Goal: Information Seeking & Learning: Learn about a topic

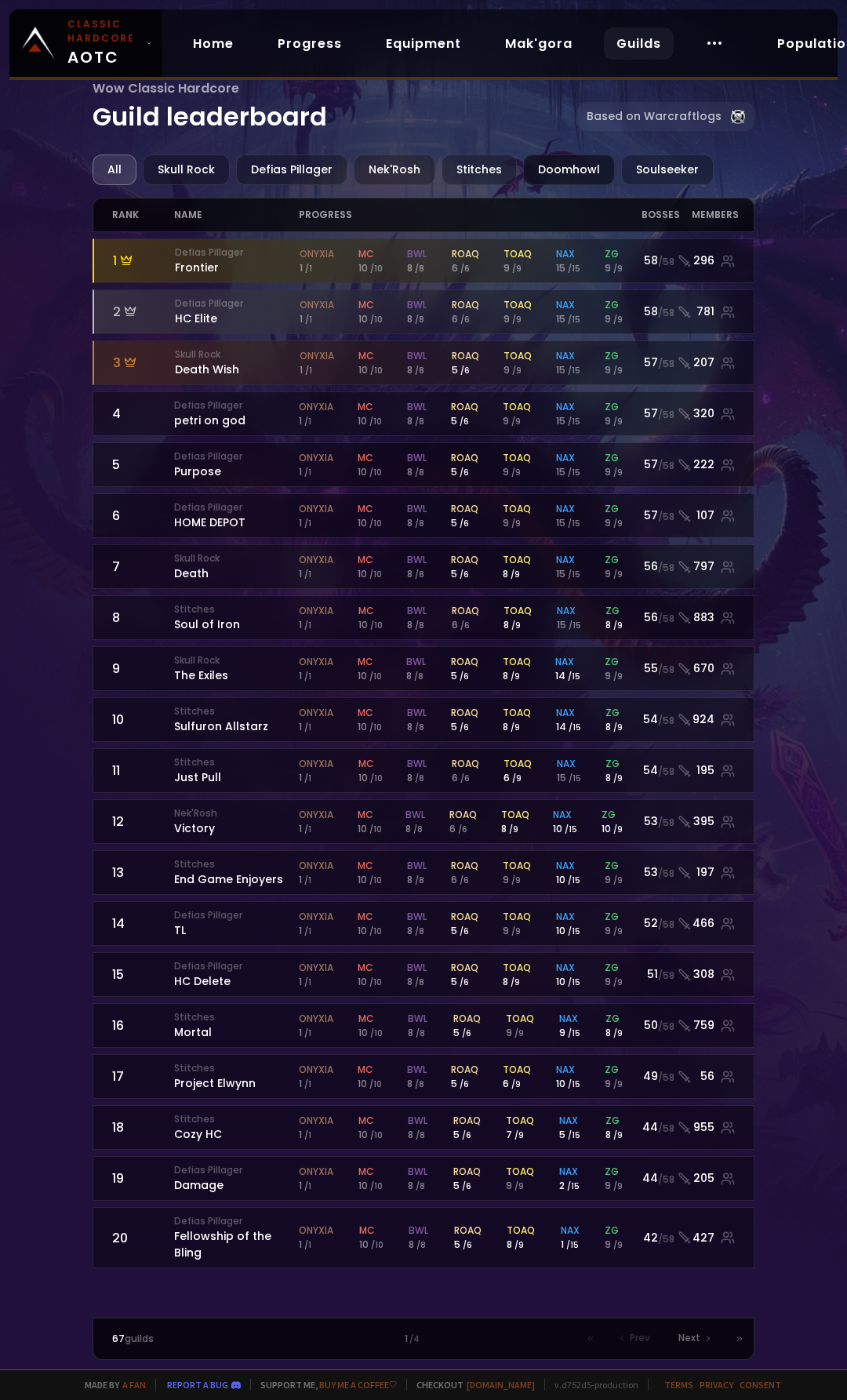
click at [556, 173] on div "Doomhowl" at bounding box center [569, 169] width 91 height 30
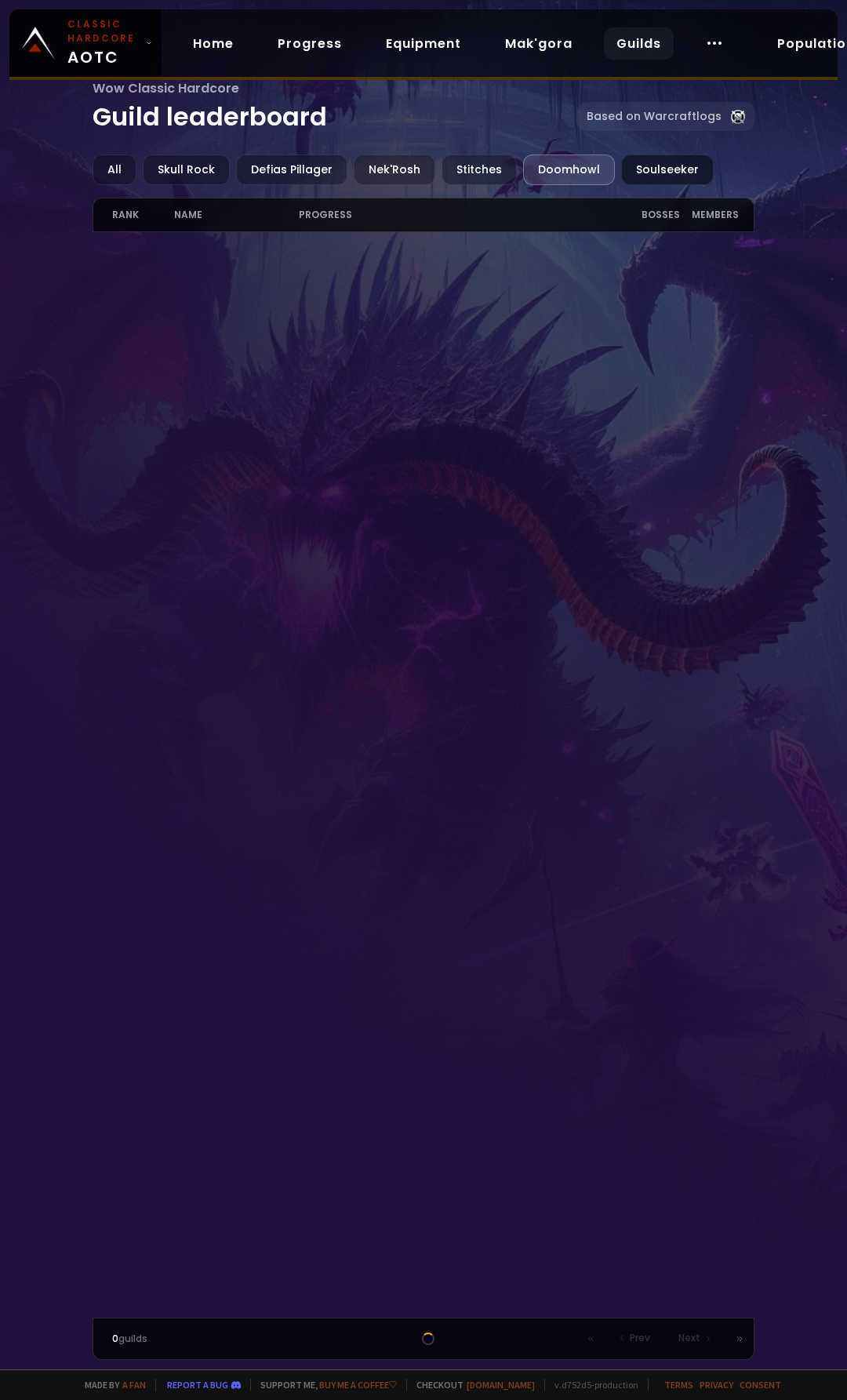
click at [644, 161] on div "Soulseeker" at bounding box center [667, 169] width 92 height 30
click at [581, 173] on div "Doomhowl" at bounding box center [569, 169] width 91 height 30
click at [482, 177] on div "Stitches" at bounding box center [480, 169] width 75 height 30
click at [405, 174] on div "Nek'Rosh" at bounding box center [394, 169] width 82 height 30
click at [315, 179] on div "Defias Pillager" at bounding box center [291, 169] width 111 height 30
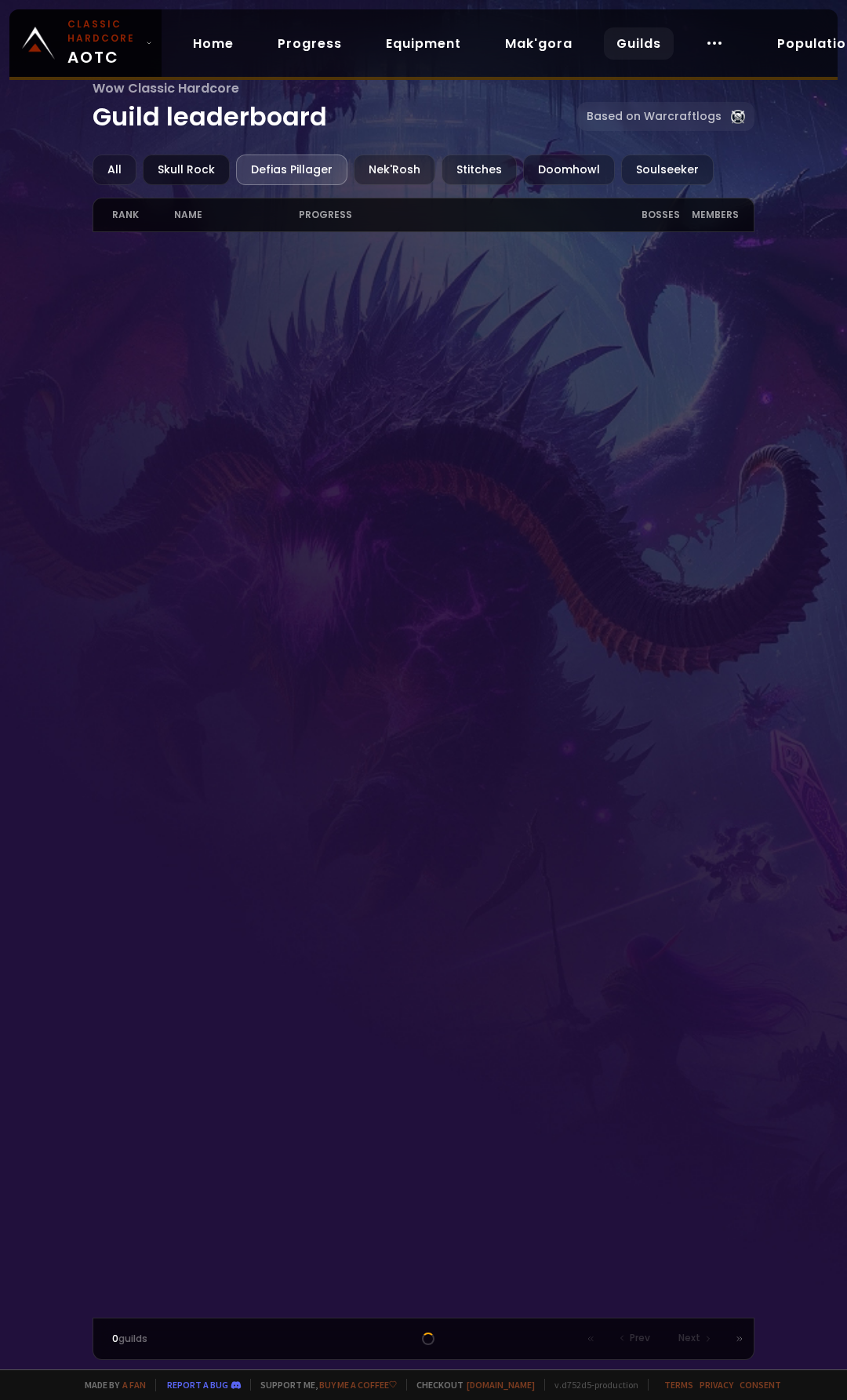
click at [204, 170] on div "Skull Rock" at bounding box center [186, 169] width 87 height 30
click at [81, 170] on div "Wow Classic Hardcore Guild leaderboard Based on Warcraftlogs All Skull Rock Def…" at bounding box center [423, 685] width 847 height 1370
click at [125, 177] on div "All" at bounding box center [114, 169] width 44 height 30
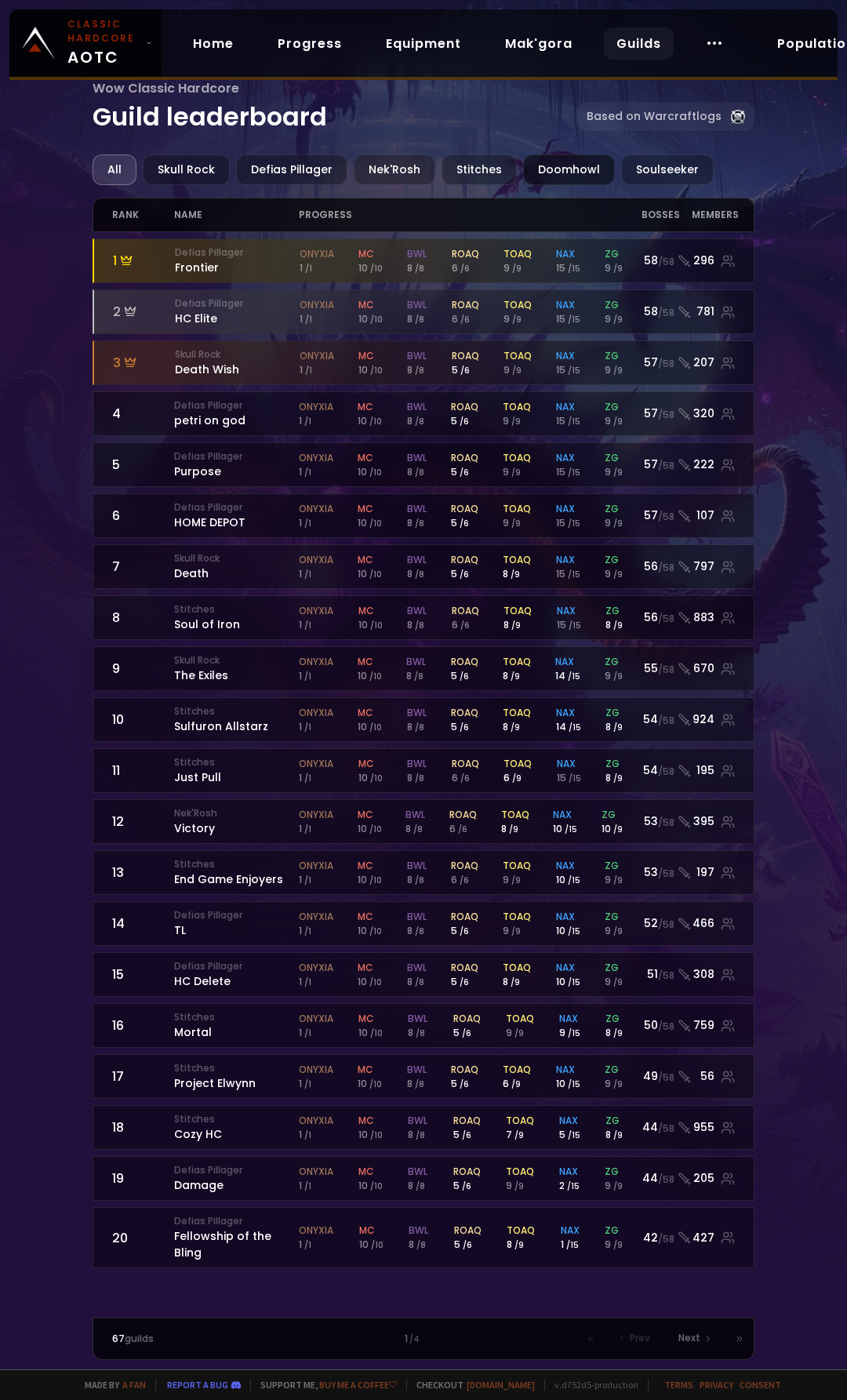
click at [562, 166] on div "Doomhowl" at bounding box center [569, 169] width 91 height 30
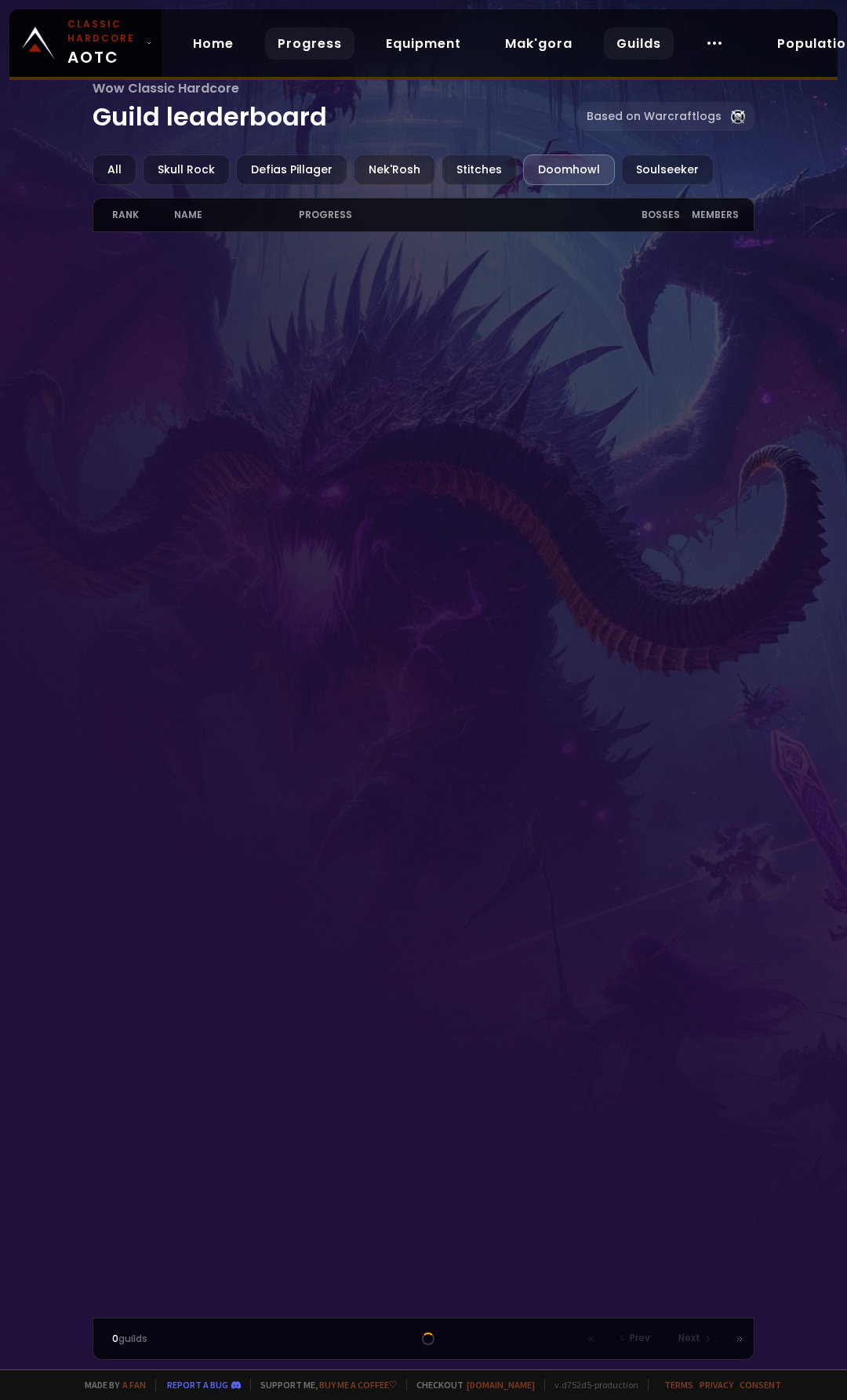
click at [330, 48] on link "Progress" at bounding box center [310, 44] width 90 height 32
click at [570, 176] on div "Doomhowl" at bounding box center [569, 169] width 91 height 30
click at [535, 52] on link "Mak'gora" at bounding box center [539, 44] width 92 height 32
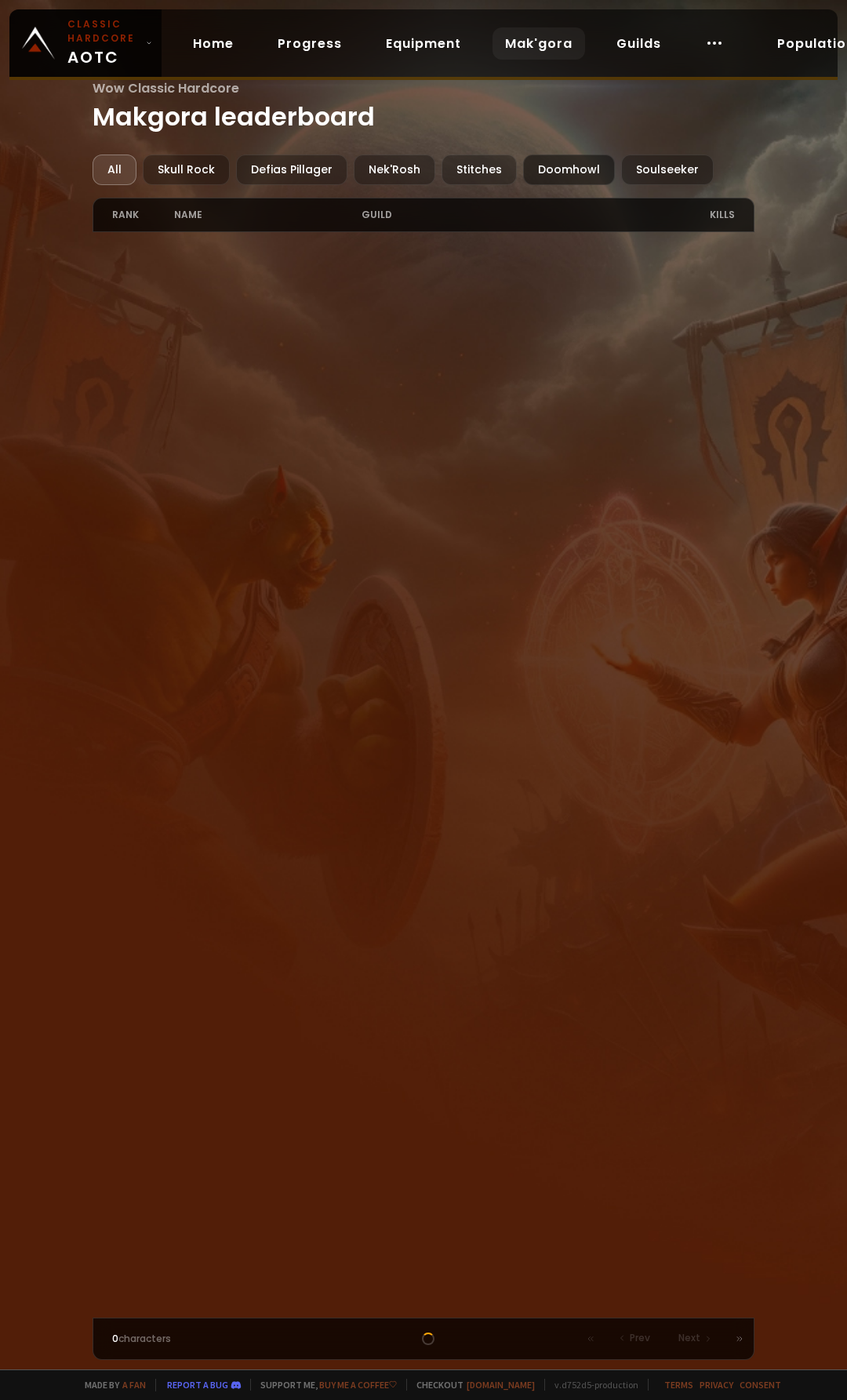
click at [556, 177] on div "Doomhowl" at bounding box center [569, 169] width 91 height 30
click at [491, 170] on div "Stitches" at bounding box center [480, 169] width 75 height 30
click at [385, 167] on div "Nek'Rosh" at bounding box center [394, 169] width 82 height 30
click at [291, 177] on div "Defias Pillager" at bounding box center [291, 169] width 111 height 30
click at [161, 175] on div "Skull Rock" at bounding box center [186, 169] width 87 height 30
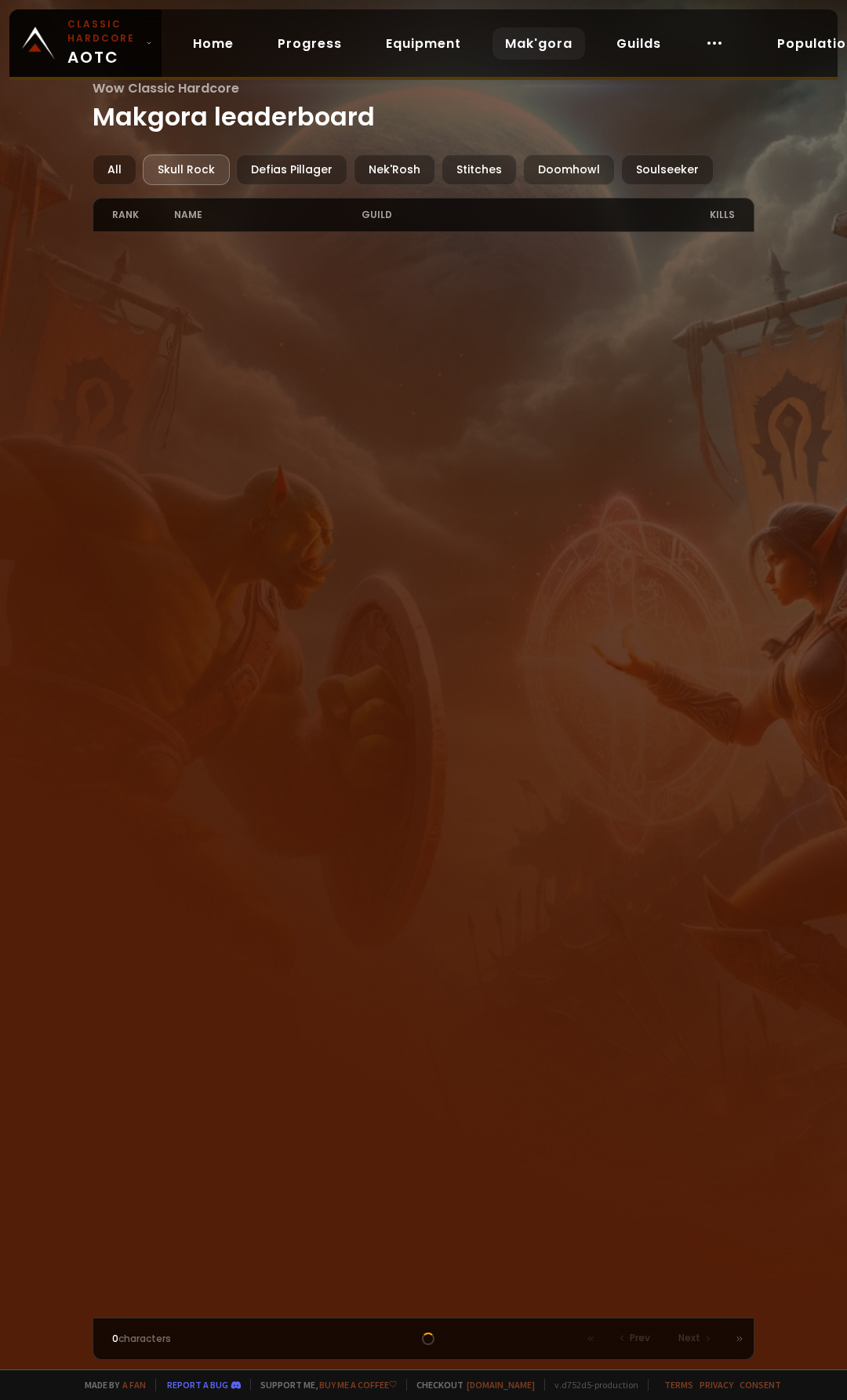
click at [89, 175] on div "Wow Classic Hardcore Makgora leaderboard All Skull Rock Defias Pillager Nek'Ros…" at bounding box center [423, 685] width 847 height 1370
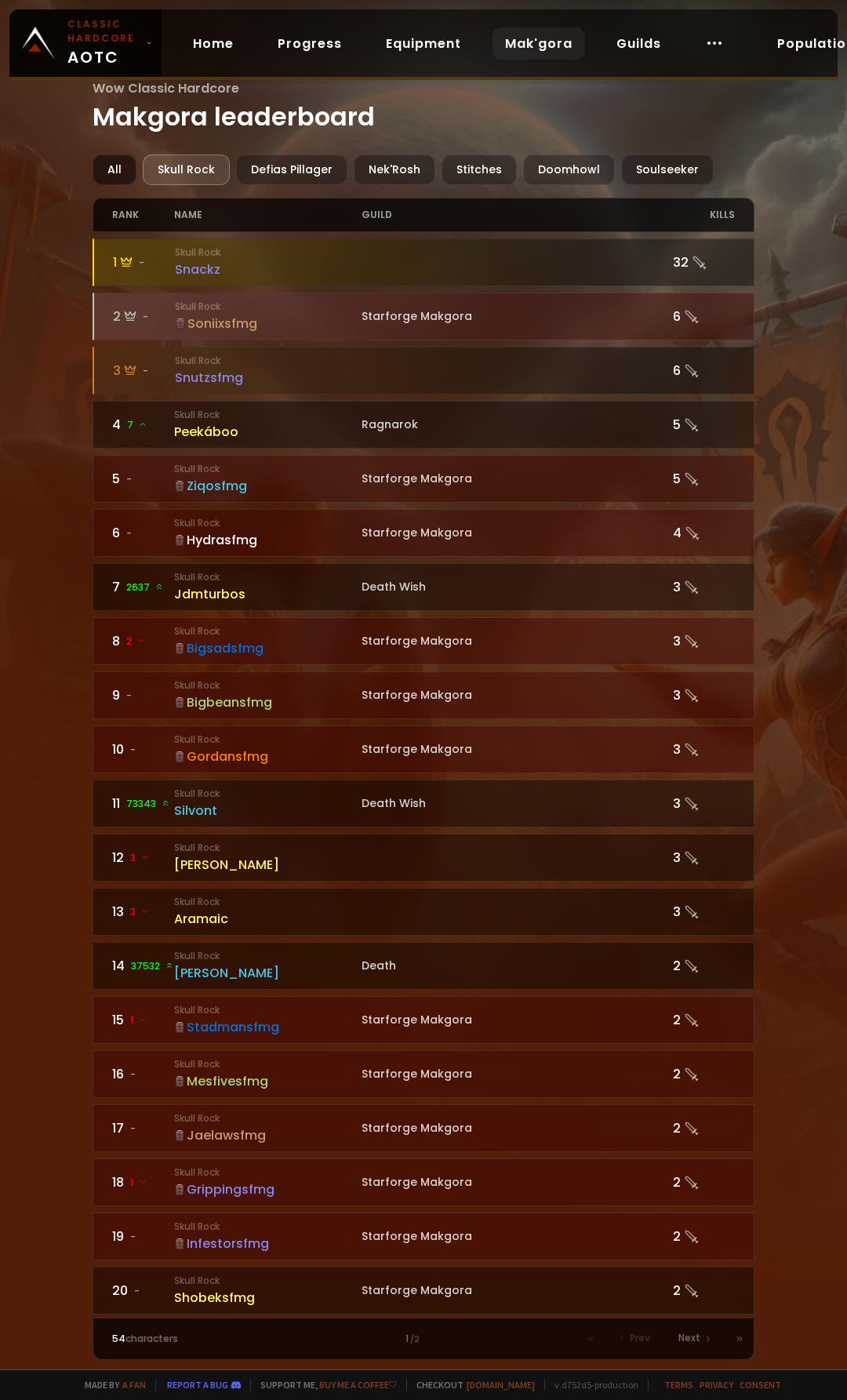
click at [117, 170] on div "All" at bounding box center [114, 169] width 44 height 30
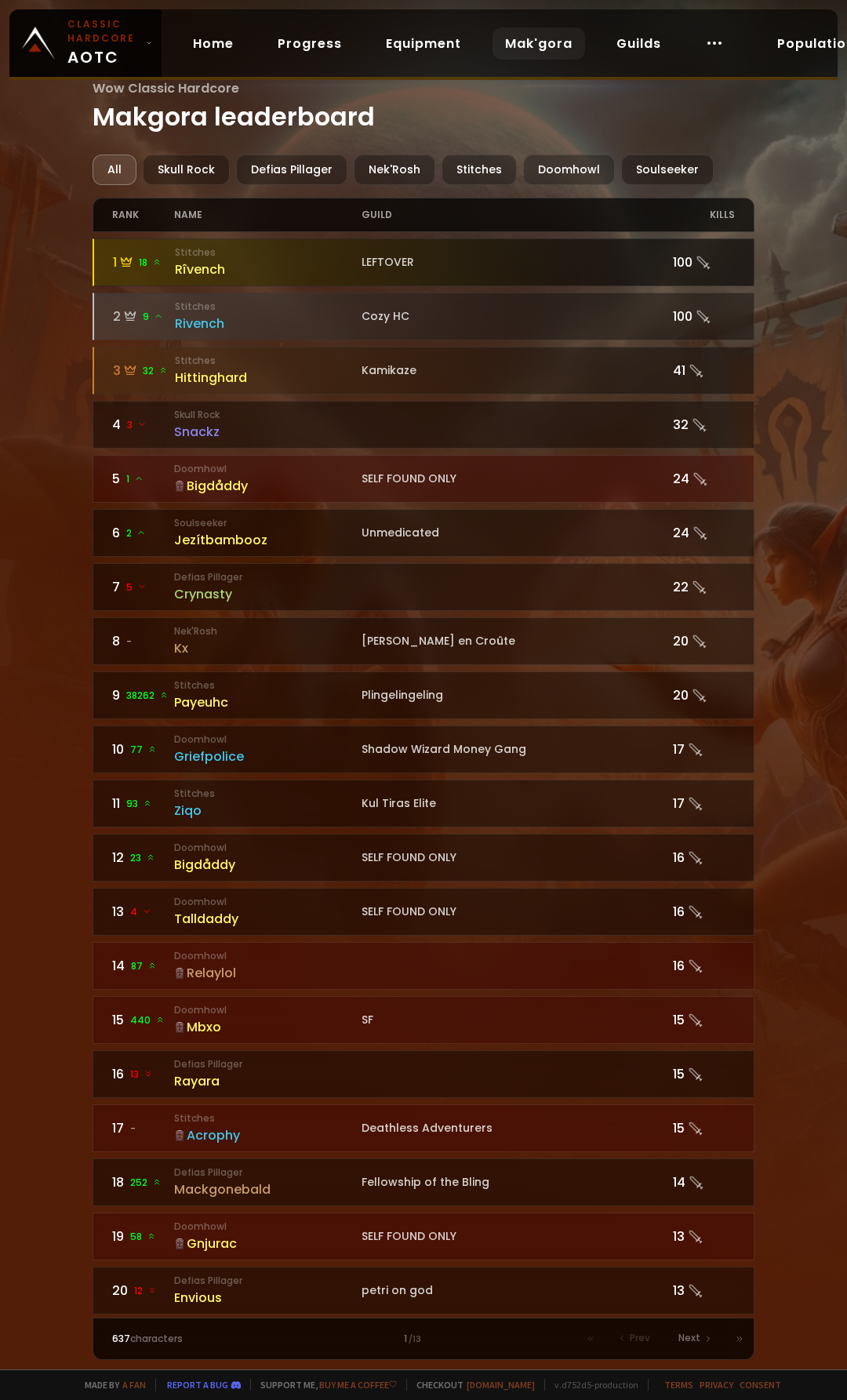
drag, startPoint x: 351, startPoint y: 239, endPoint x: 362, endPoint y: 245, distance: 12.5
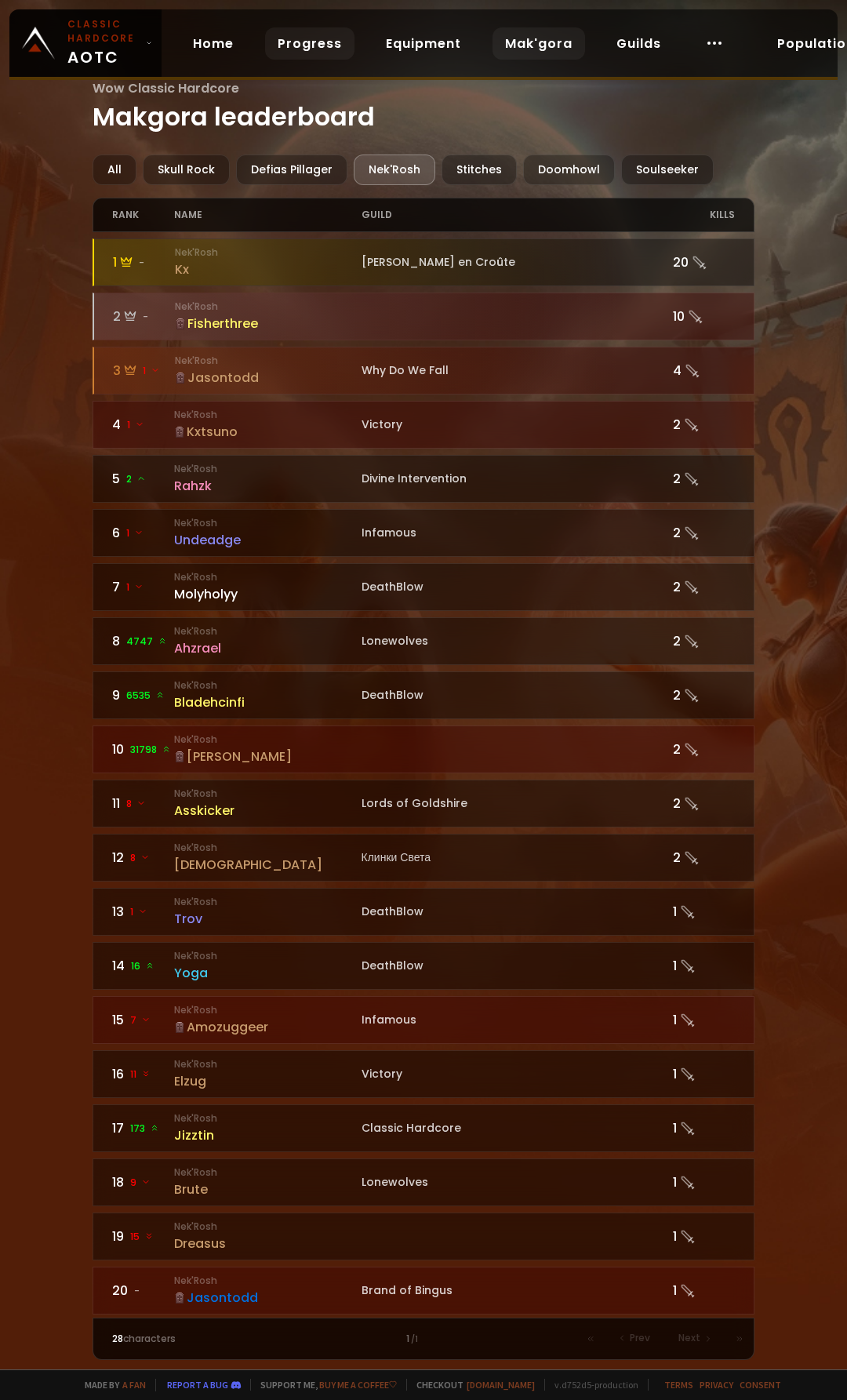
click at [311, 51] on link "Progress" at bounding box center [310, 44] width 90 height 32
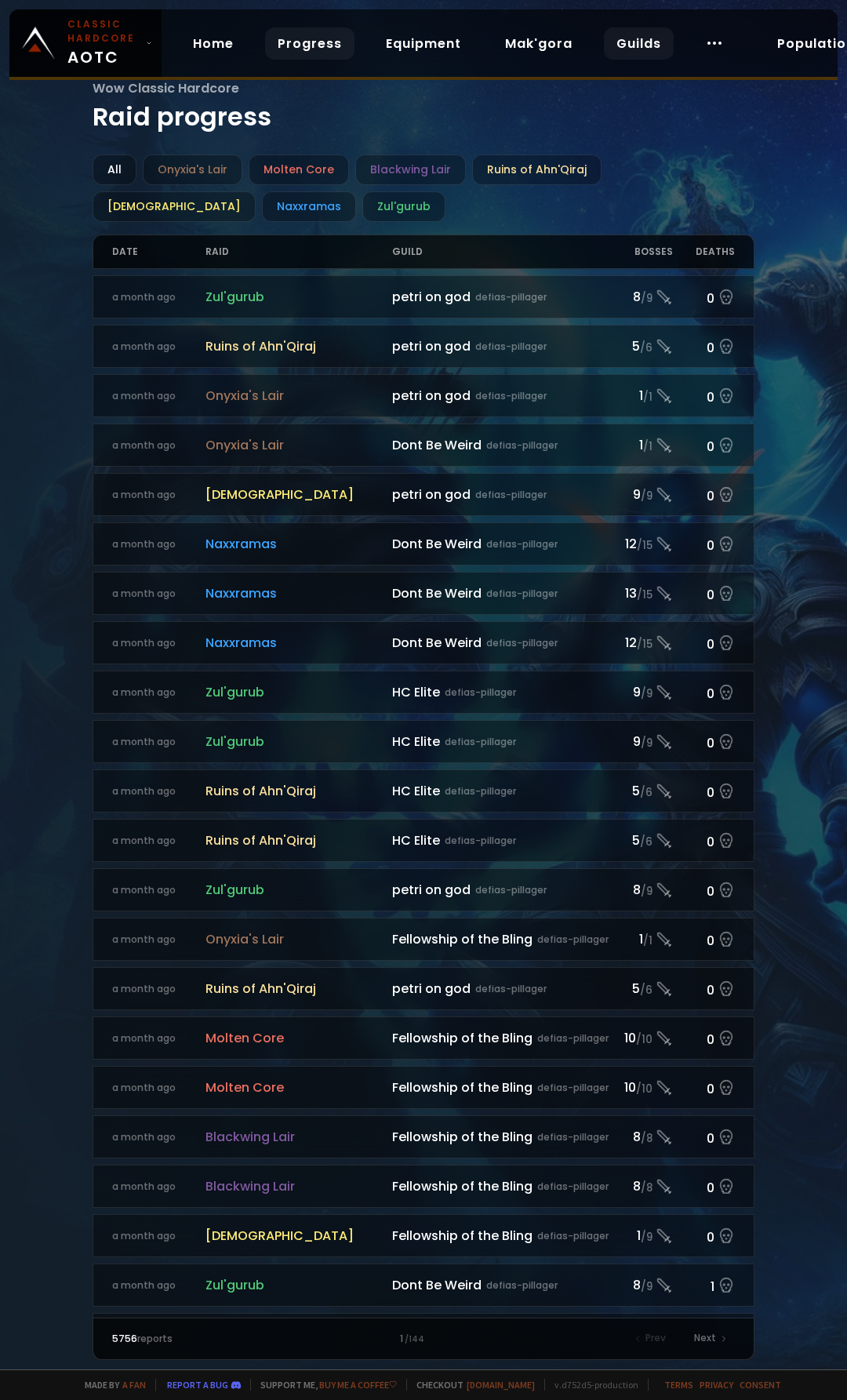
click at [629, 50] on link "Guilds" at bounding box center [639, 44] width 70 height 32
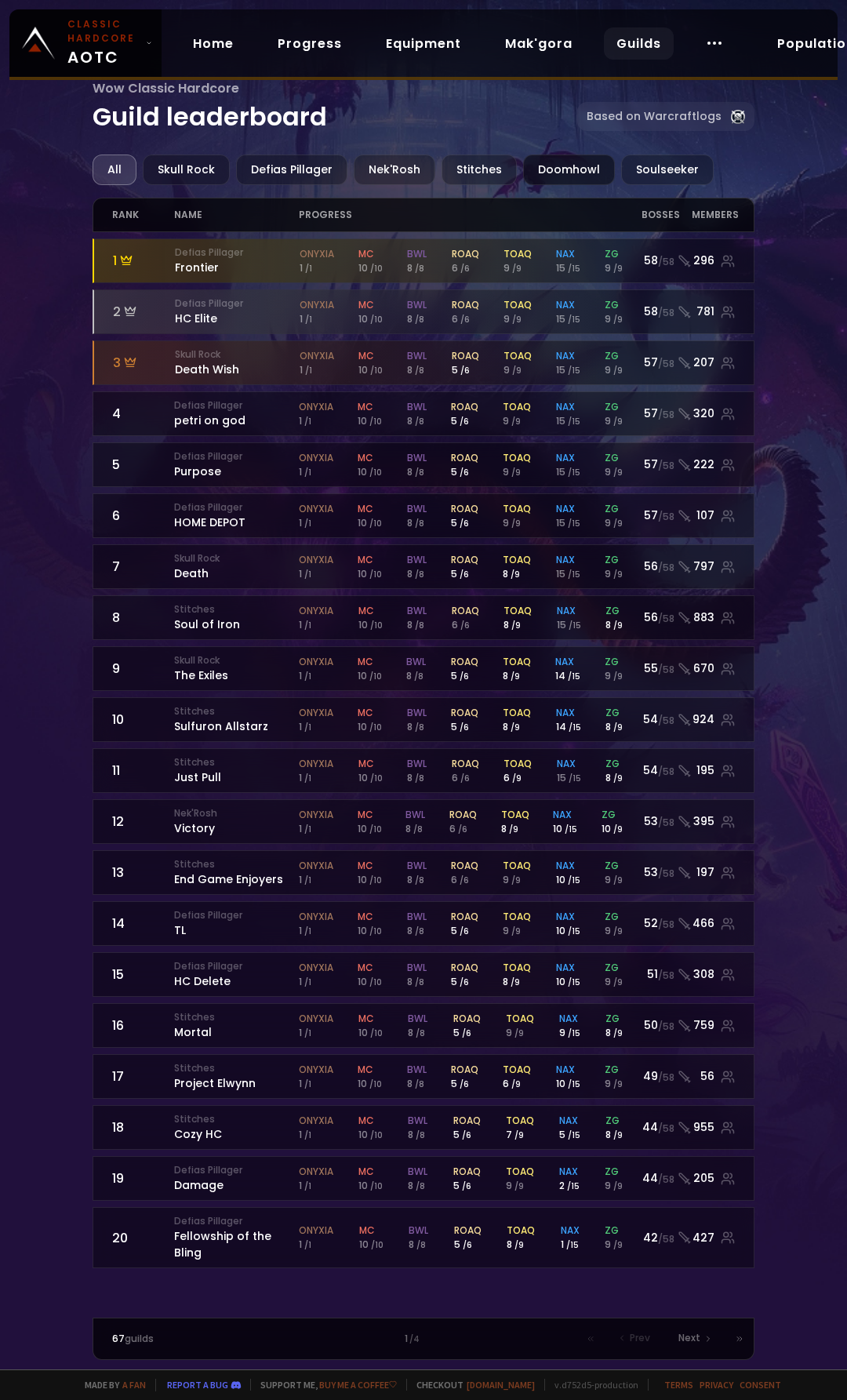
click at [535, 164] on div "Doomhowl" at bounding box center [569, 169] width 91 height 30
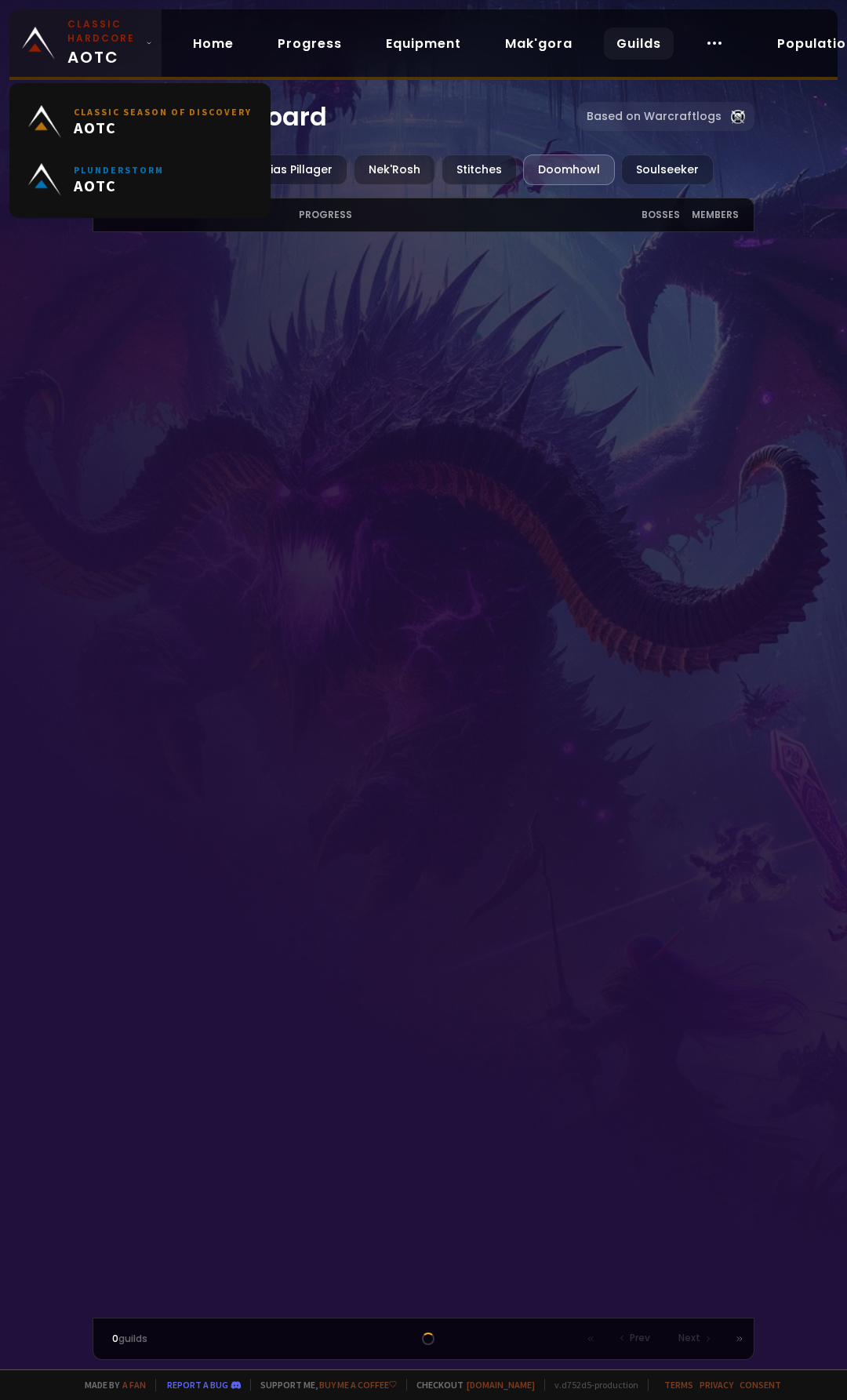
click at [146, 45] on icon at bounding box center [149, 43] width 6 height 11
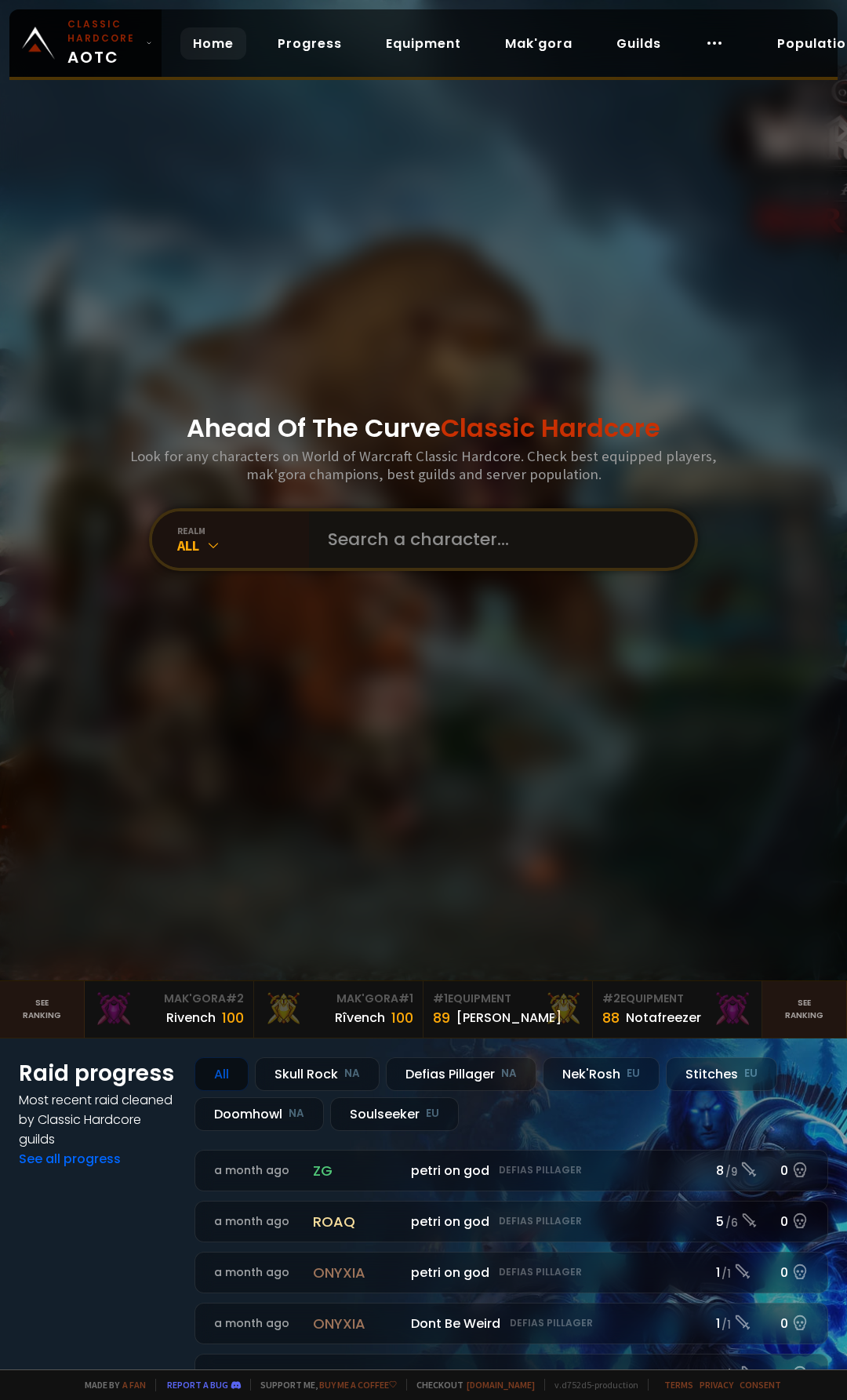
click at [413, 540] on input "text" at bounding box center [497, 540] width 358 height 56
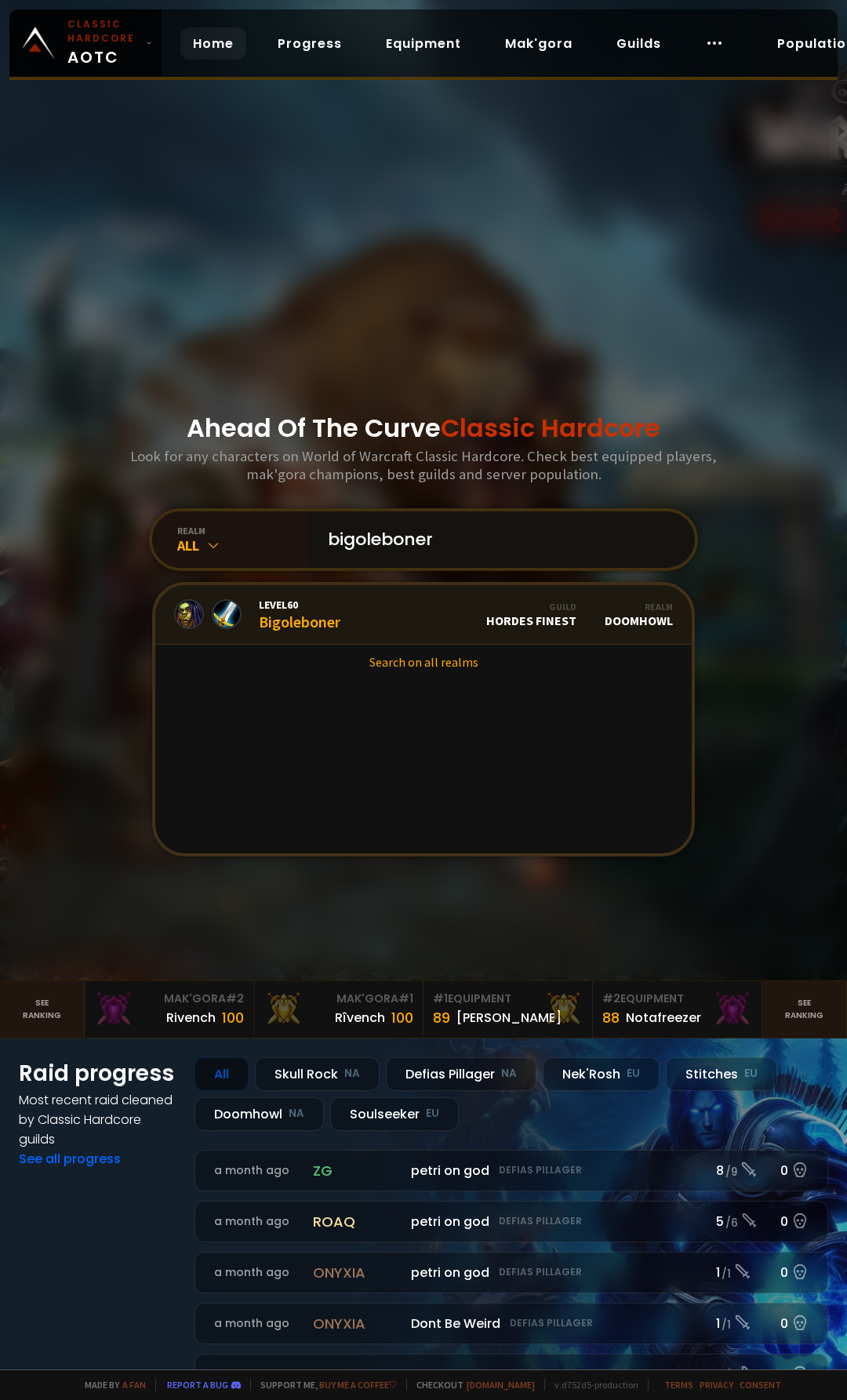
type input "bigoleboner"
click at [323, 616] on div "Level 60 Bigoleboner" at bounding box center [299, 615] width 82 height 34
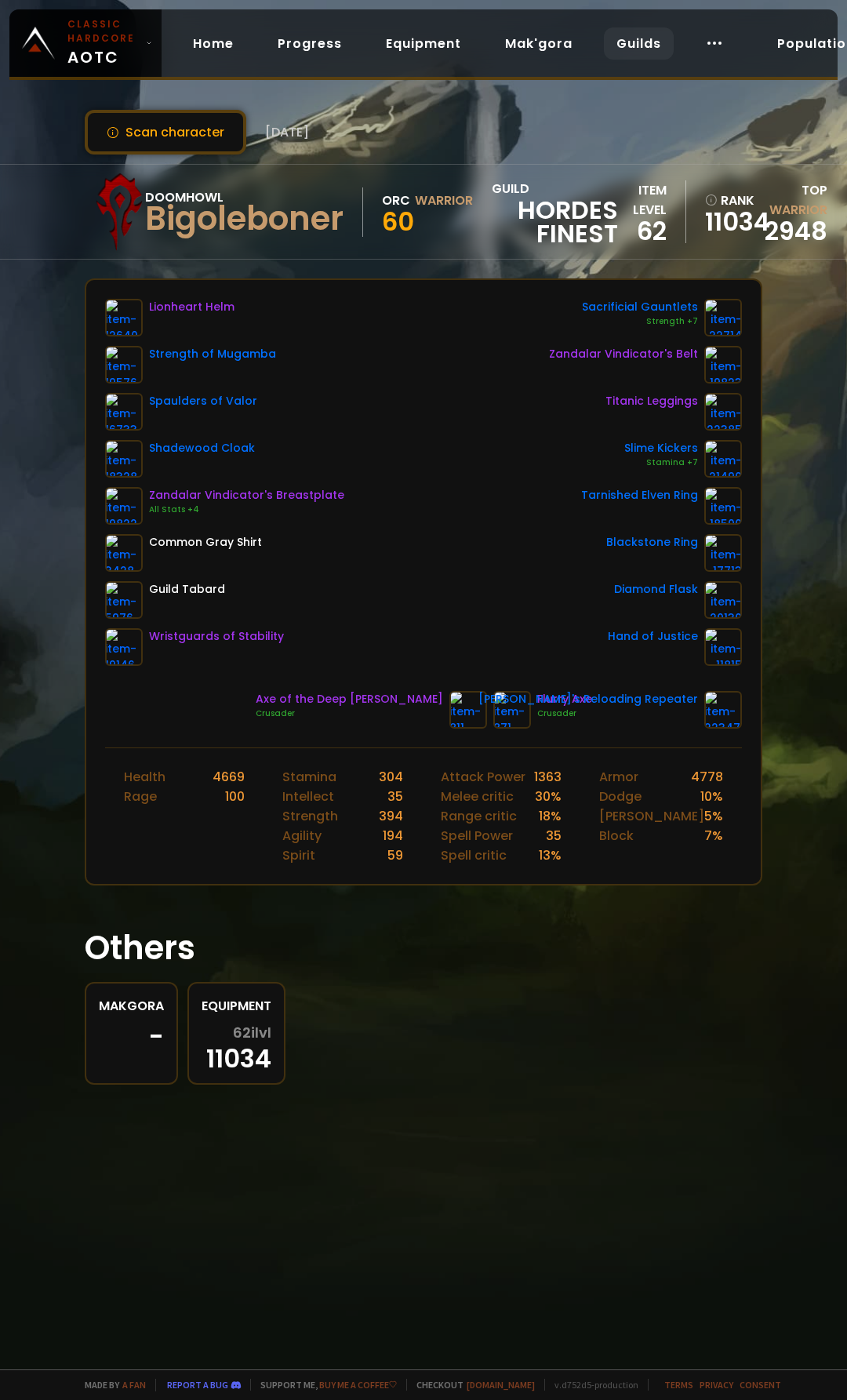
click at [637, 39] on link "Guilds" at bounding box center [639, 44] width 70 height 32
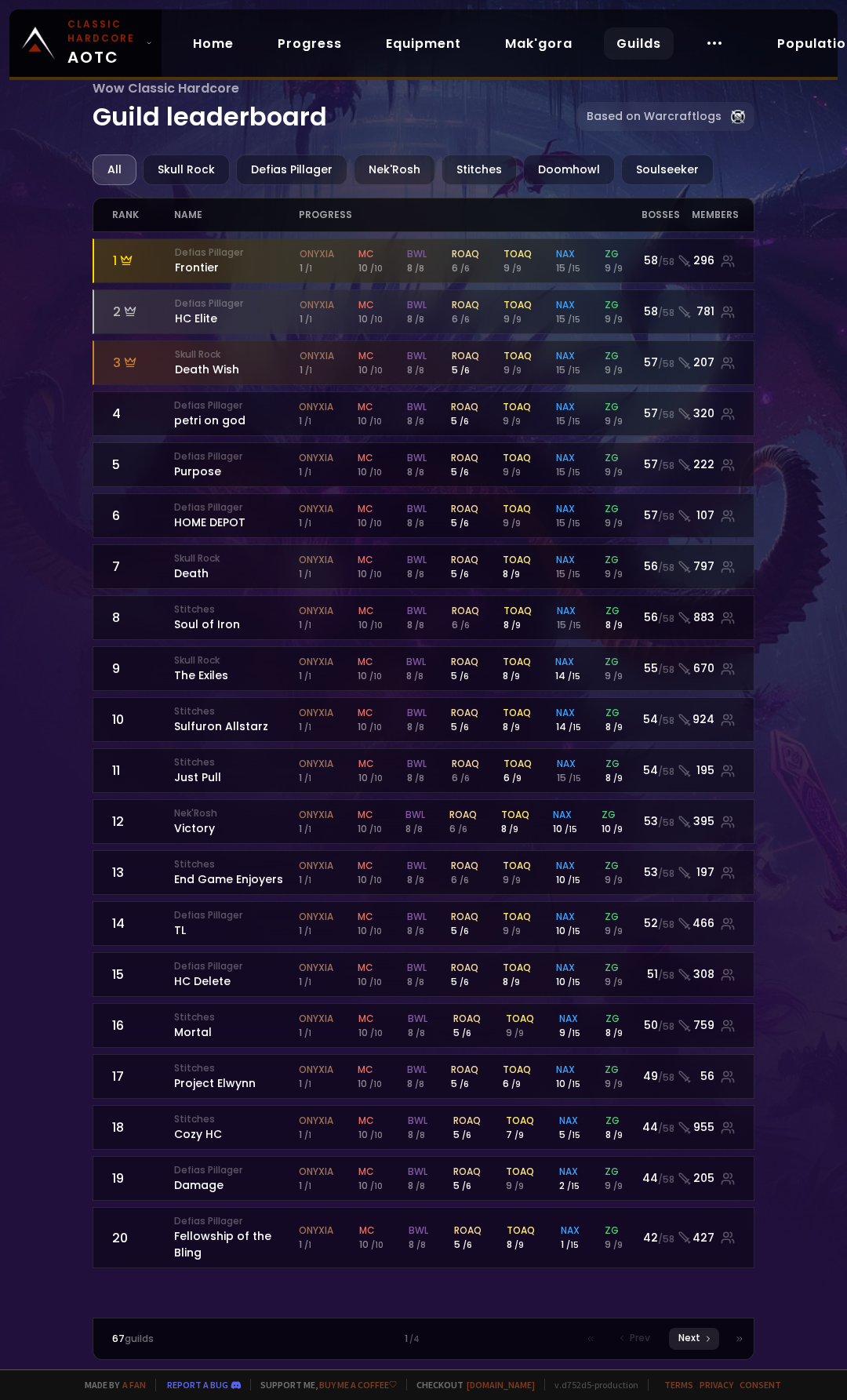
click at [701, 1342] on div "Next" at bounding box center [695, 1339] width 50 height 22
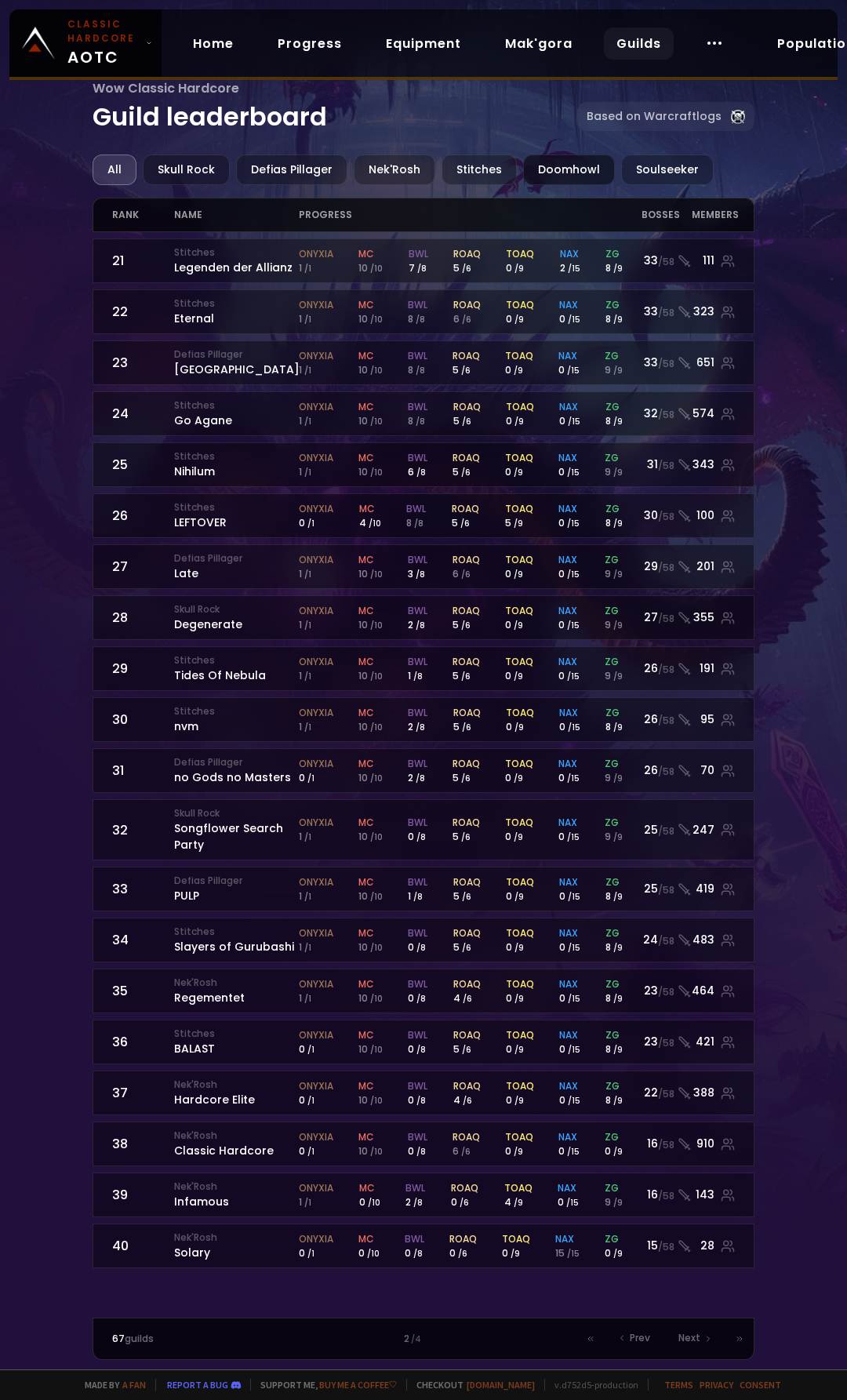
click at [555, 178] on div "Doomhowl" at bounding box center [569, 169] width 91 height 30
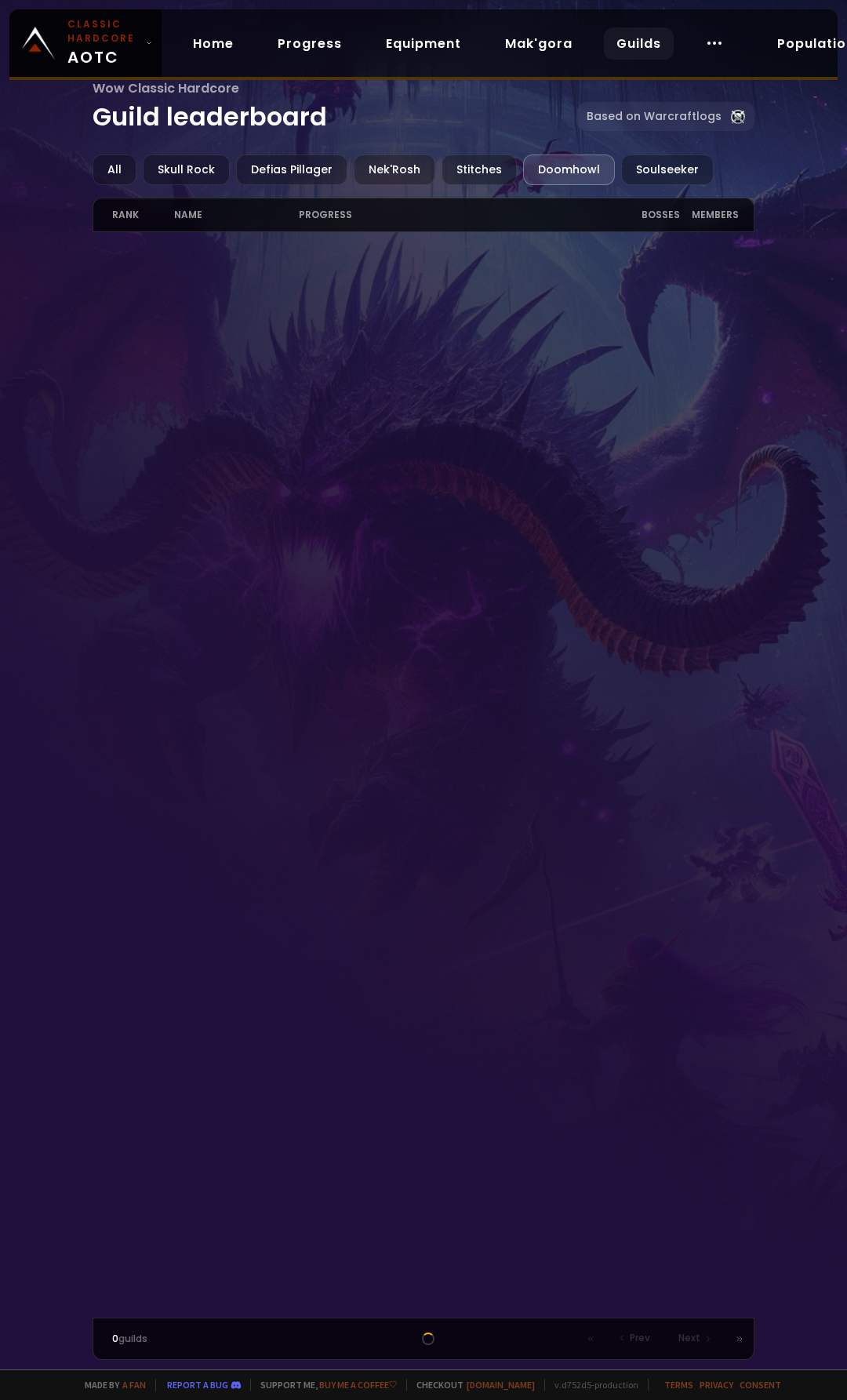
click at [550, 168] on div "Doomhowl" at bounding box center [569, 169] width 91 height 30
click at [550, 175] on div "Doomhowl" at bounding box center [569, 169] width 91 height 30
click at [302, 160] on div "Defias Pillager" at bounding box center [291, 169] width 111 height 30
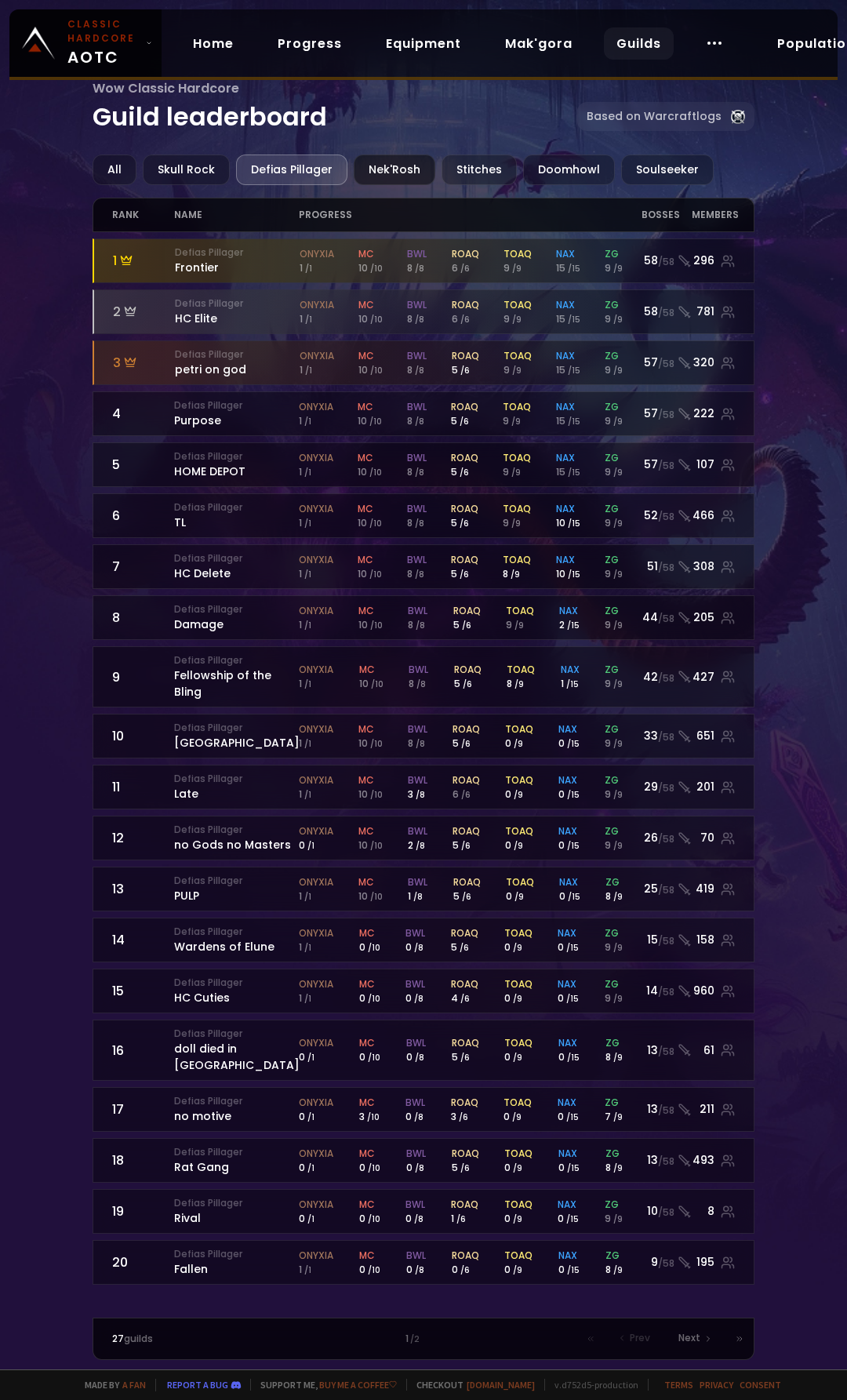
click at [378, 176] on div "Nek'Rosh" at bounding box center [394, 169] width 82 height 30
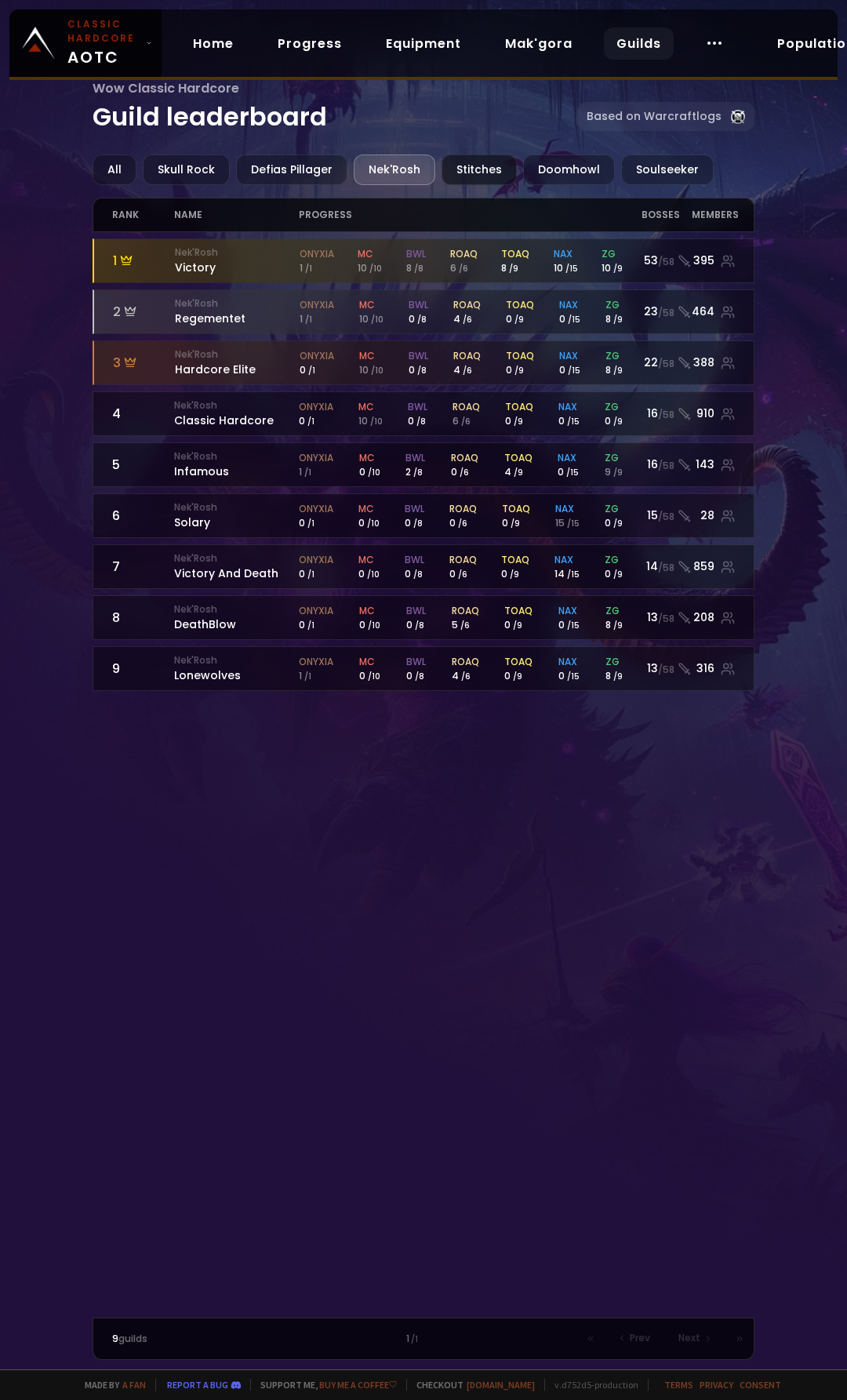
click at [464, 173] on div "Stitches" at bounding box center [480, 169] width 75 height 30
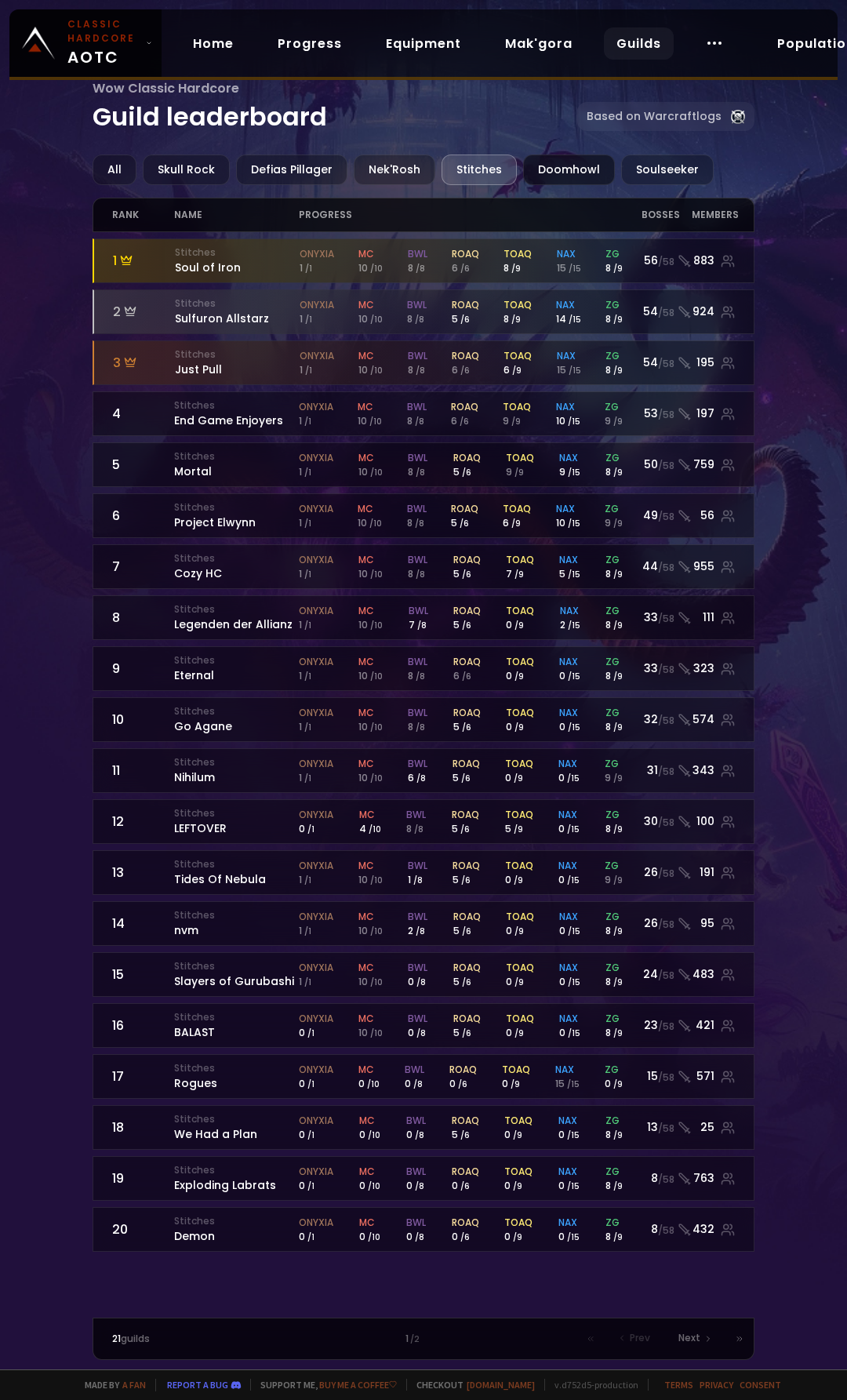
click at [552, 166] on div "Doomhowl" at bounding box center [569, 169] width 91 height 30
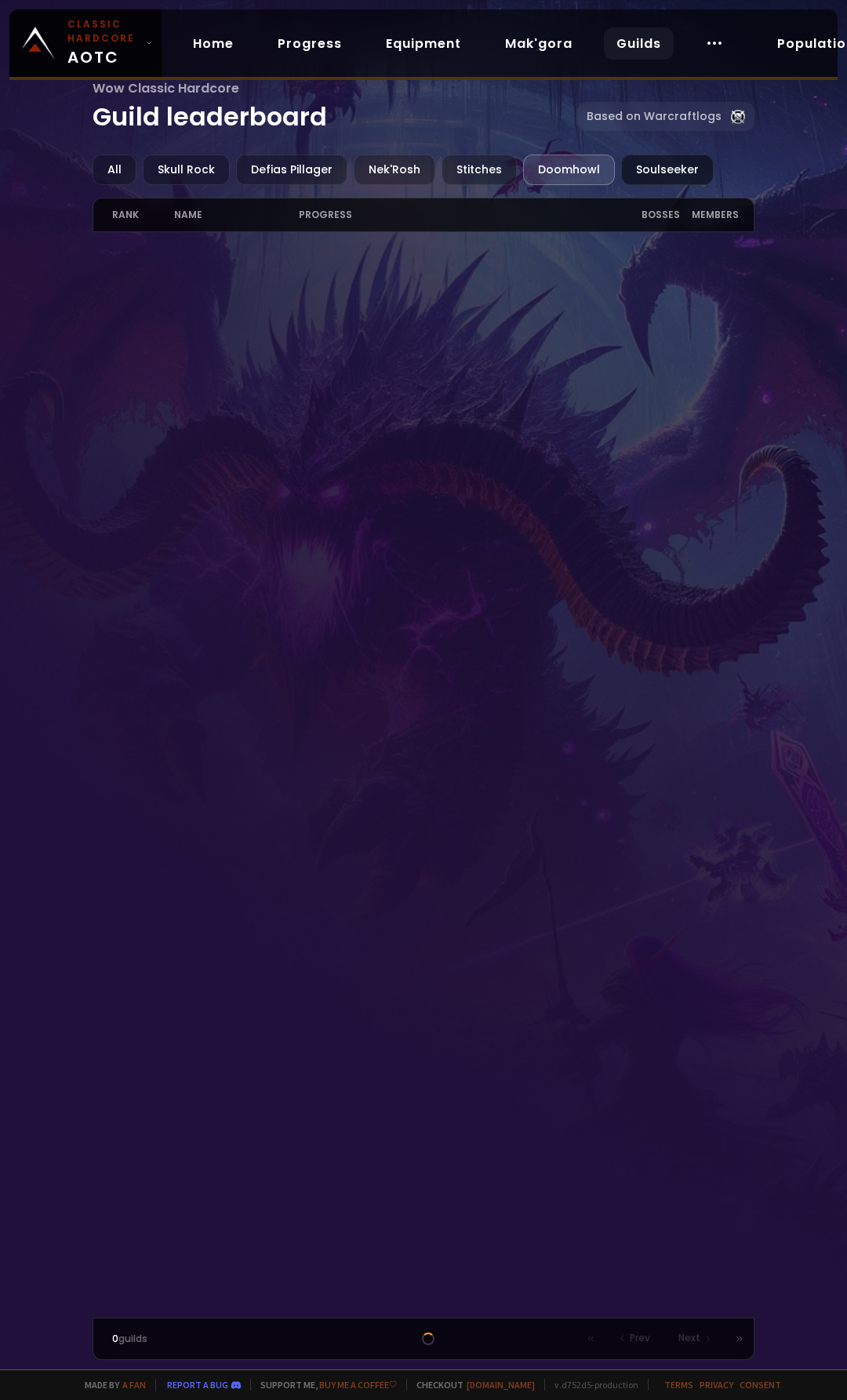
click at [638, 166] on div "Soulseeker" at bounding box center [667, 169] width 92 height 30
click at [565, 166] on div "Doomhowl" at bounding box center [569, 169] width 91 height 30
click at [115, 166] on div "All" at bounding box center [114, 169] width 44 height 30
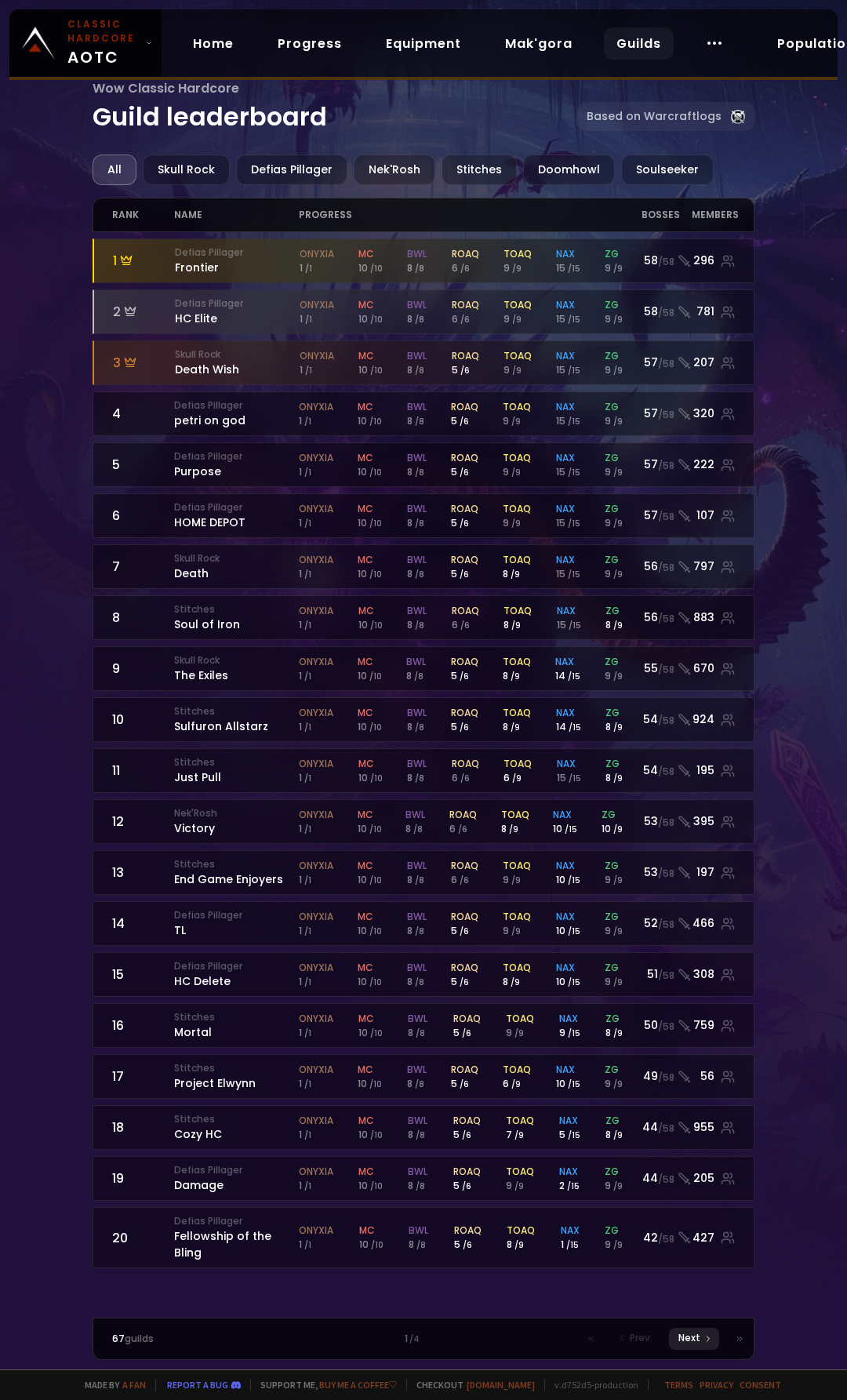
click at [704, 1341] on icon at bounding box center [708, 1339] width 10 height 10
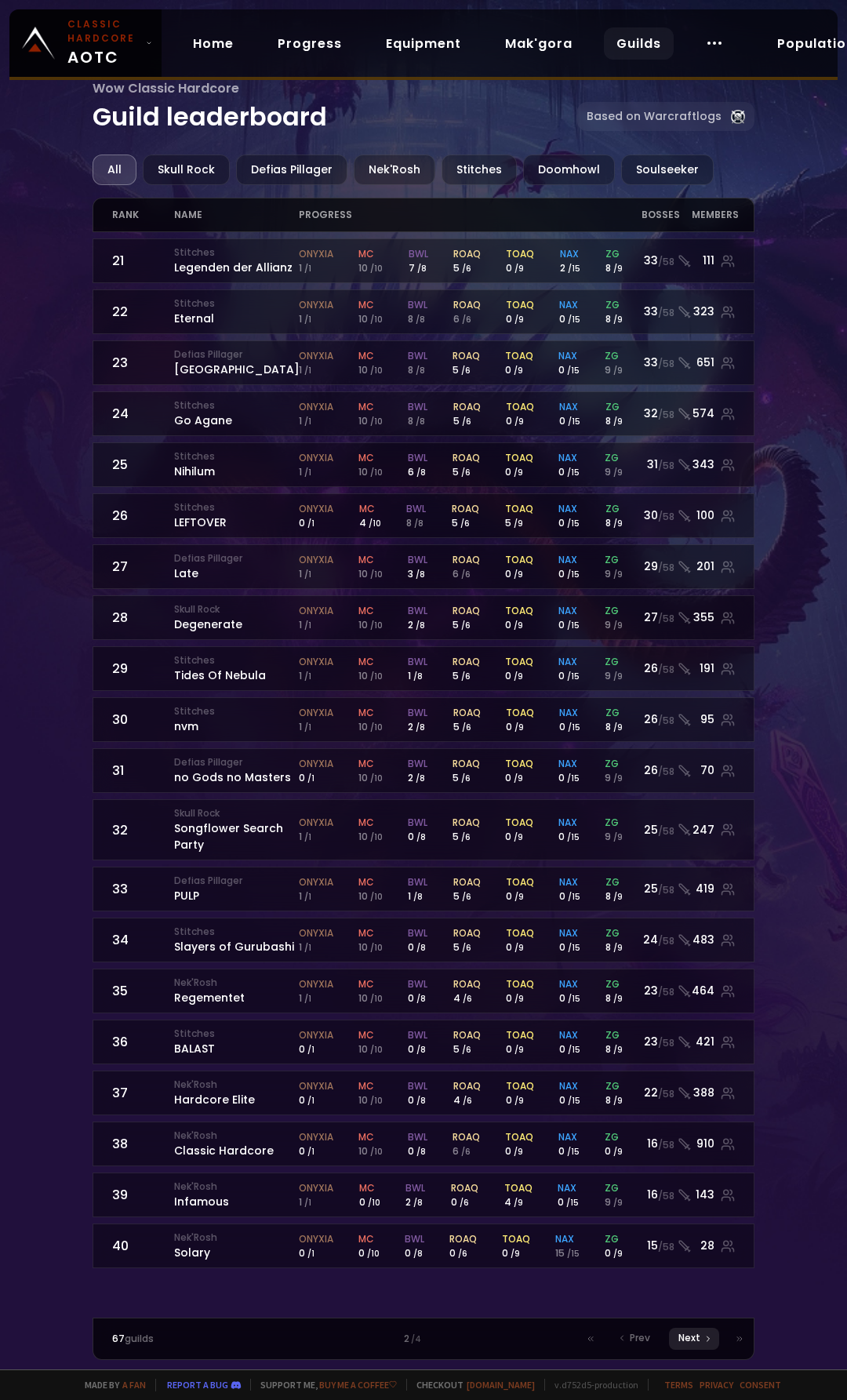
click at [700, 1340] on div "Next" at bounding box center [695, 1339] width 50 height 22
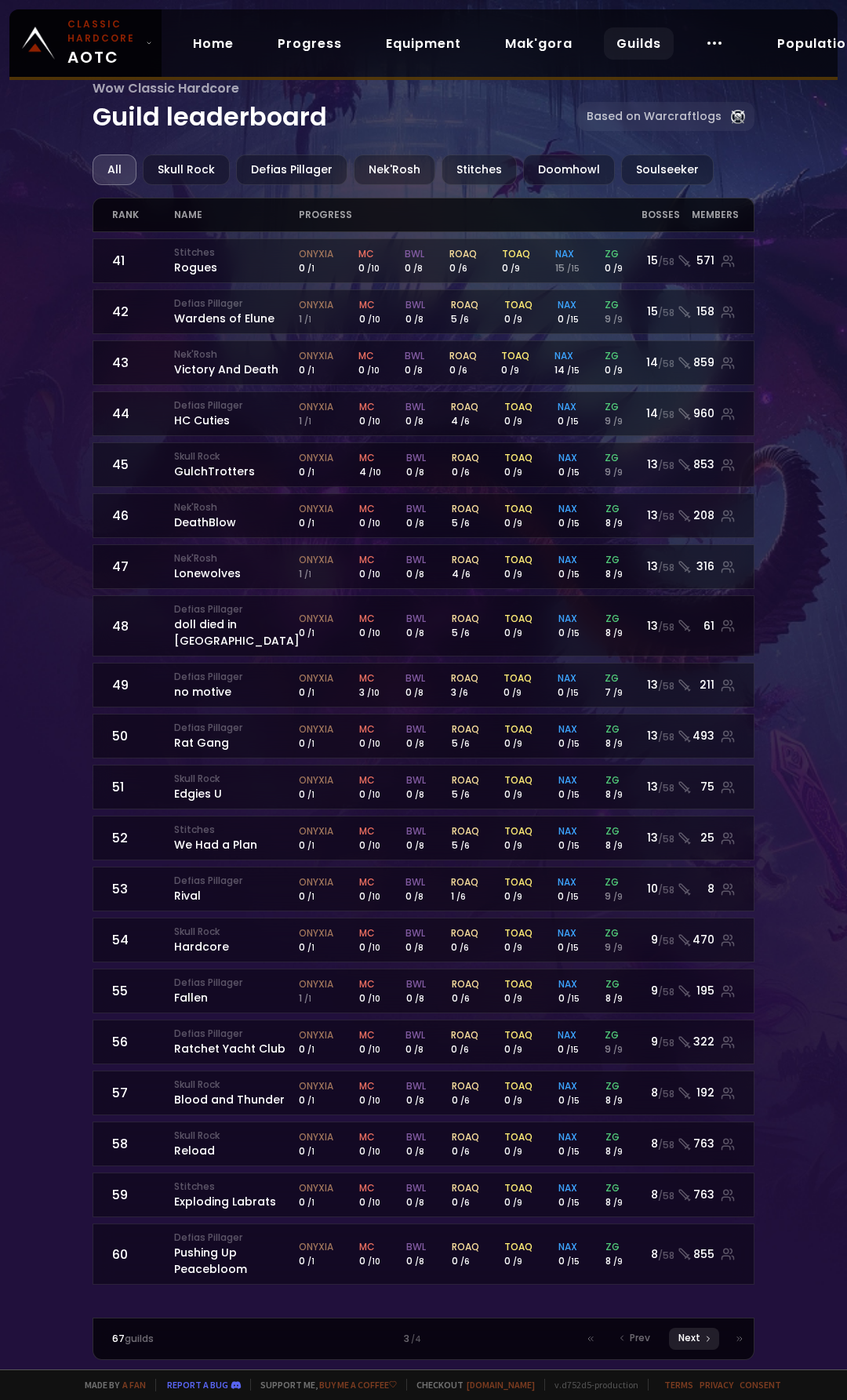
click at [698, 1339] on span "Next" at bounding box center [689, 1338] width 22 height 14
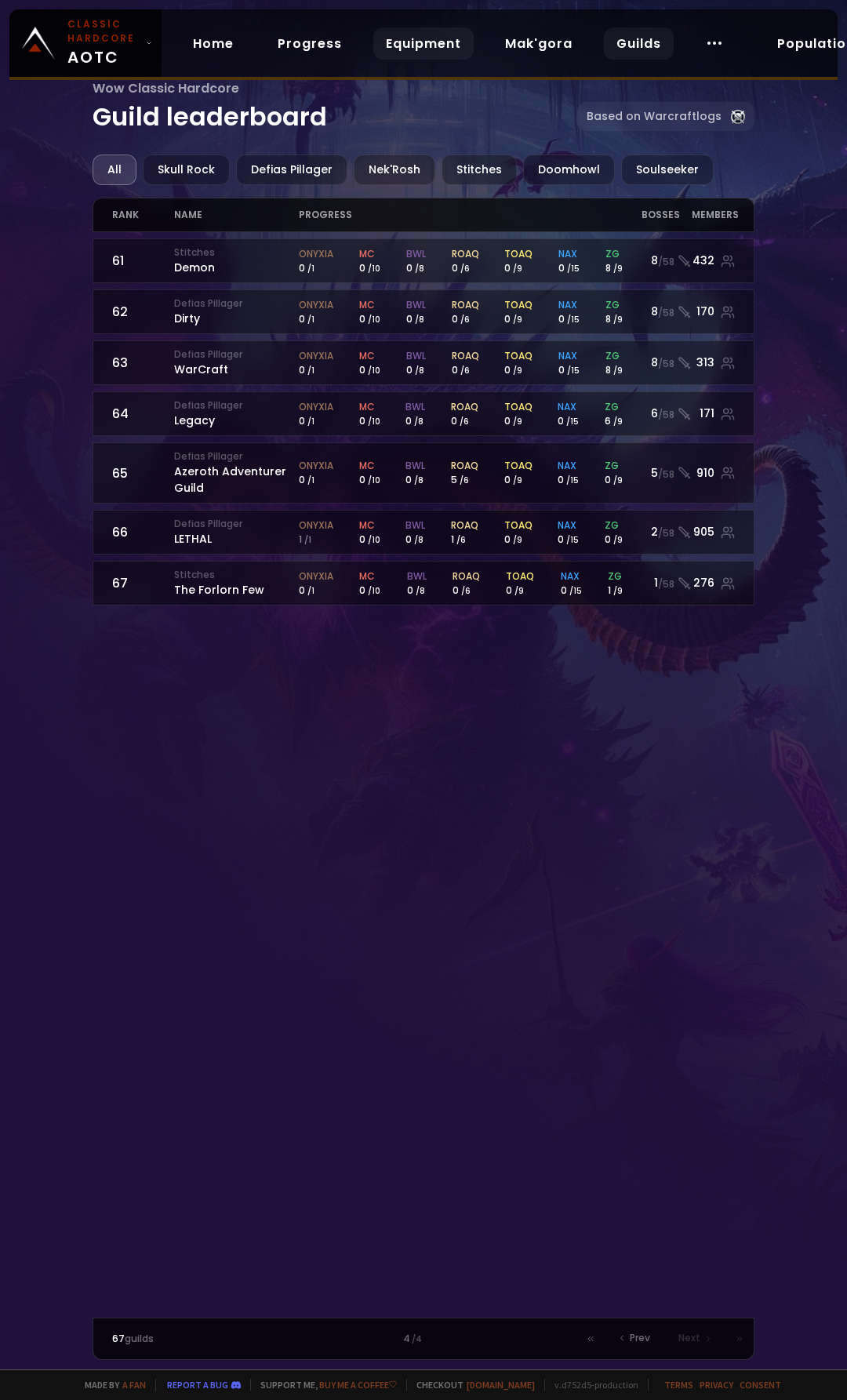
click at [416, 47] on link "Equipment" at bounding box center [424, 44] width 100 height 32
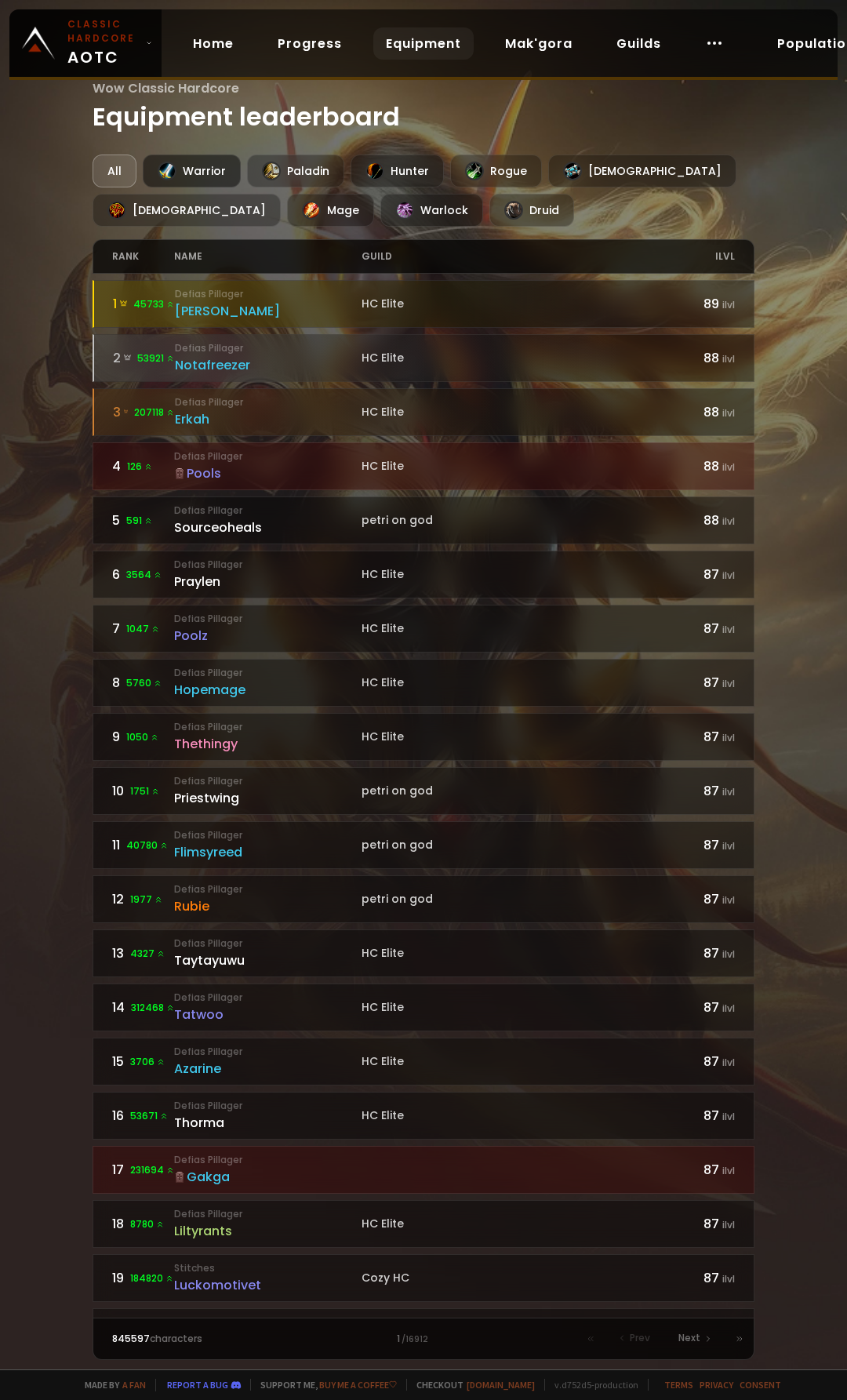
click at [211, 172] on div "Warrior" at bounding box center [191, 170] width 98 height 33
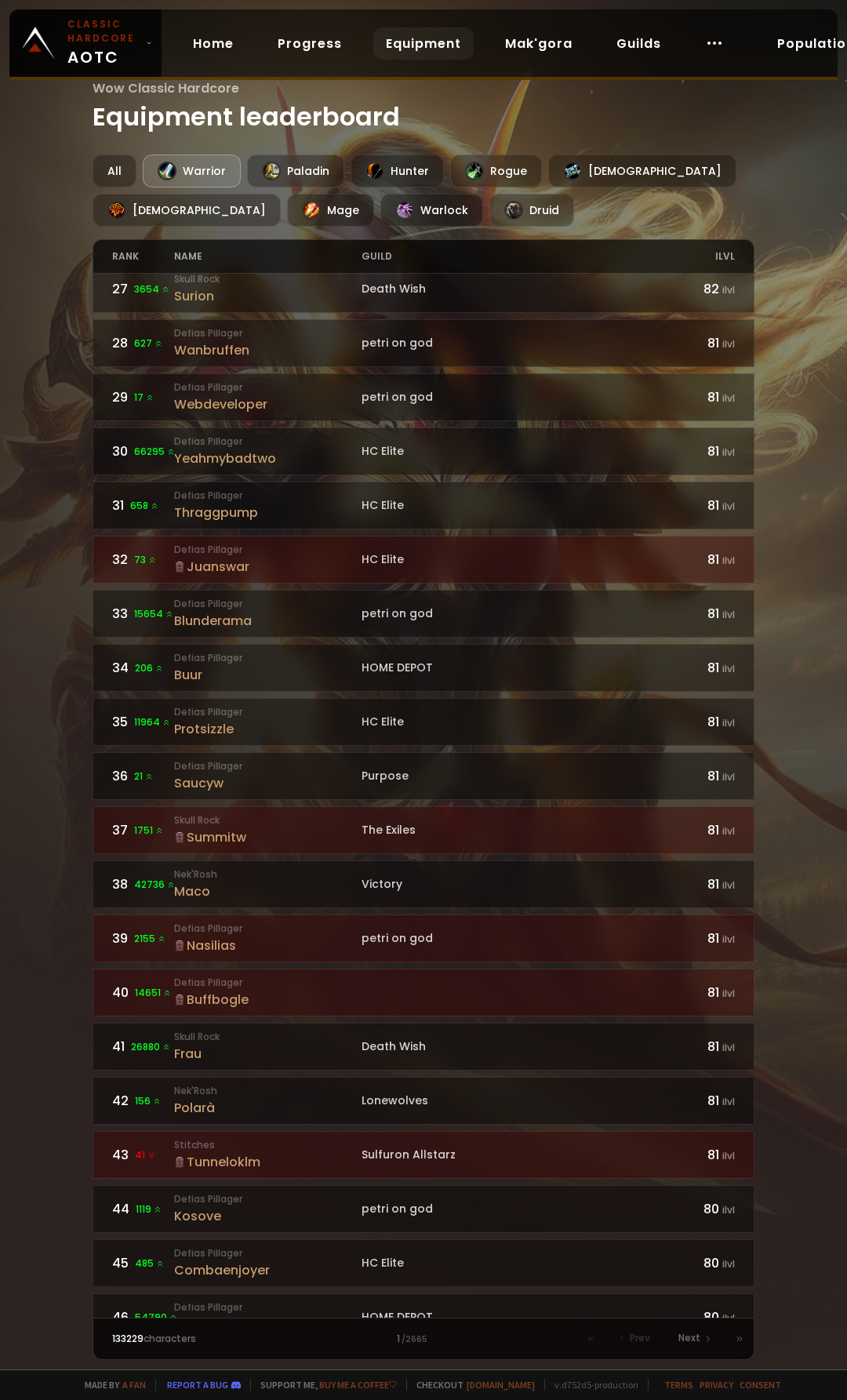
scroll to position [1669, 0]
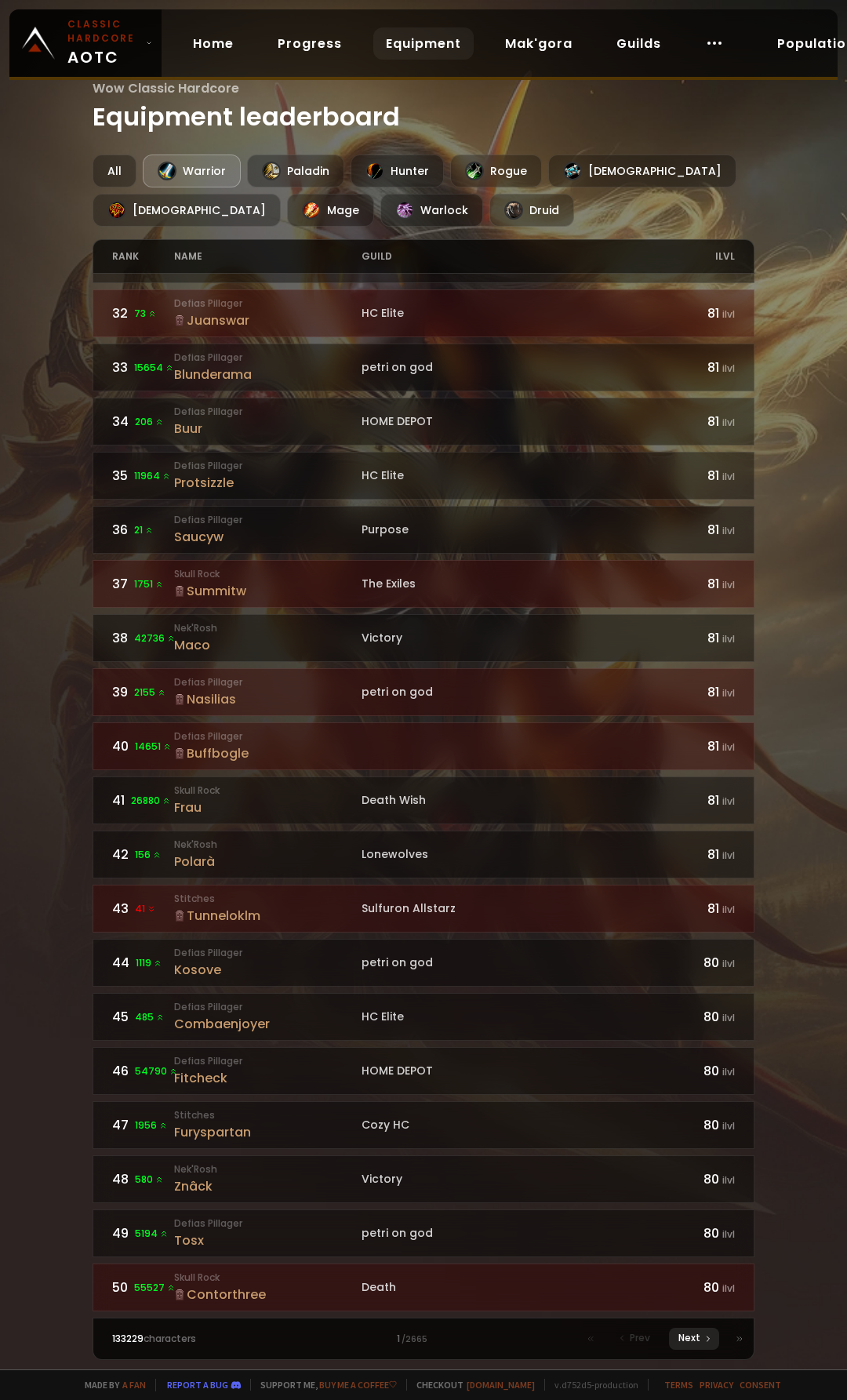
click at [701, 1336] on div "Next" at bounding box center [695, 1339] width 50 height 22
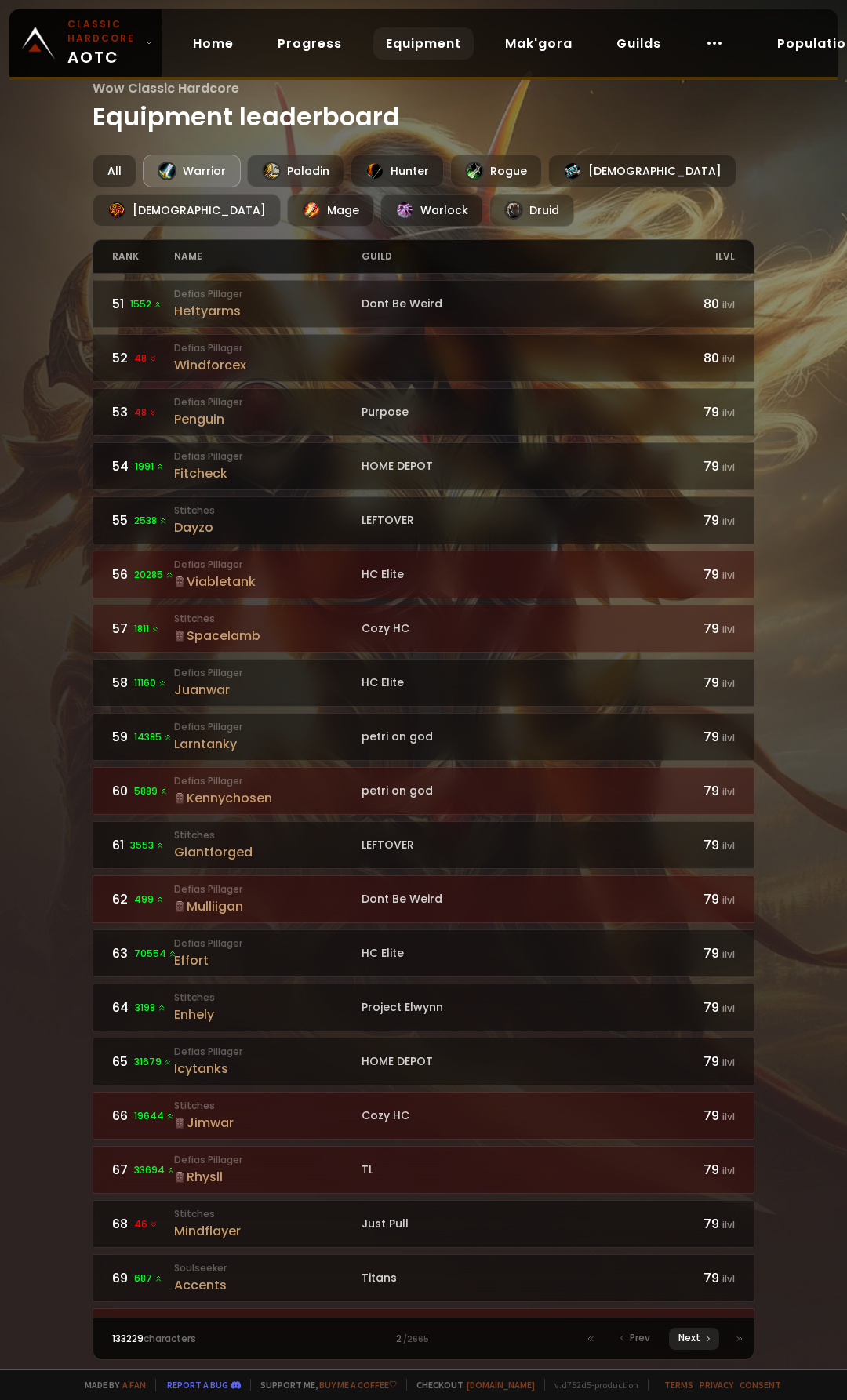
click at [687, 1341] on span "Next" at bounding box center [689, 1338] width 22 height 14
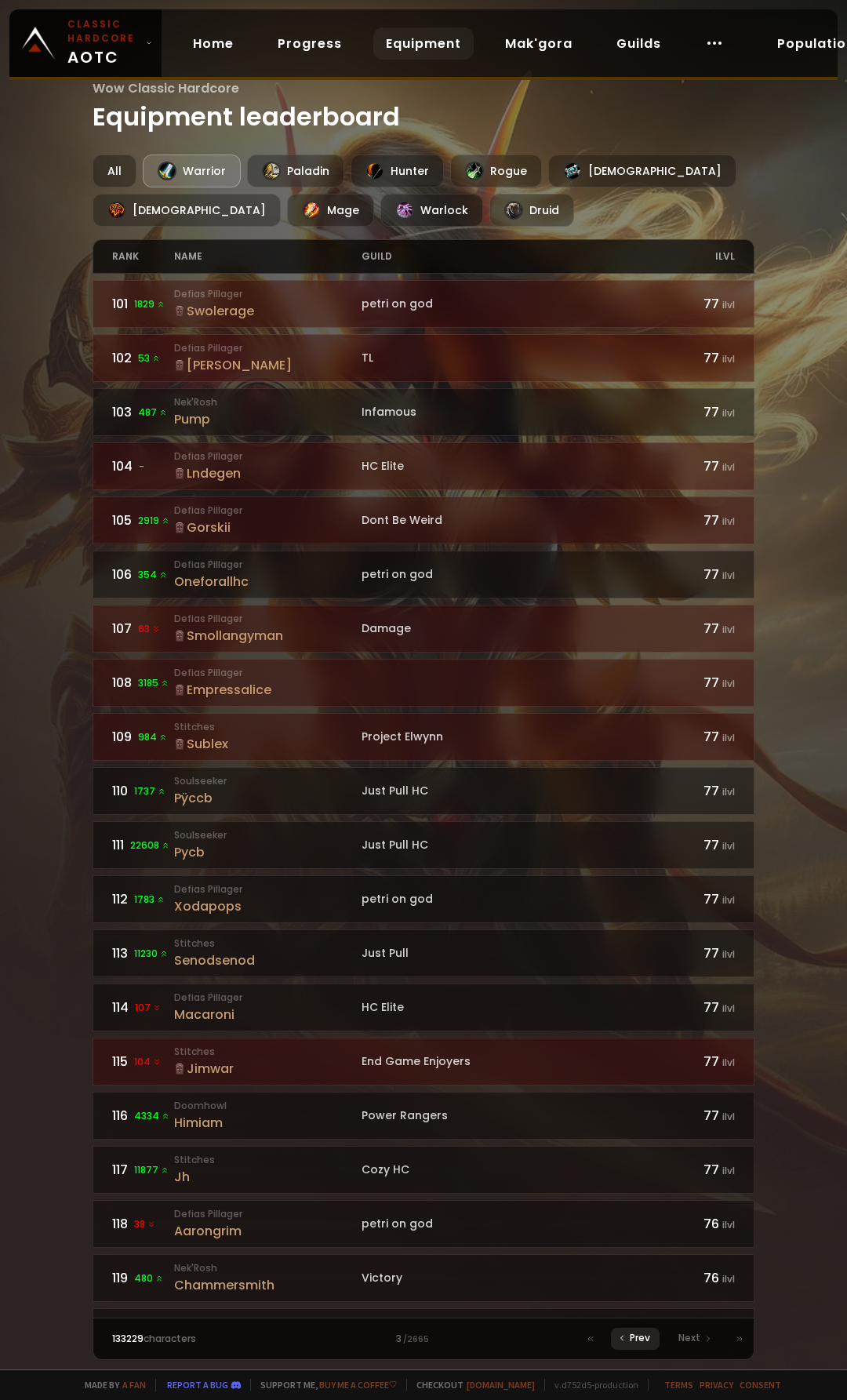
click at [644, 1336] on span "Prev" at bounding box center [640, 1338] width 21 height 14
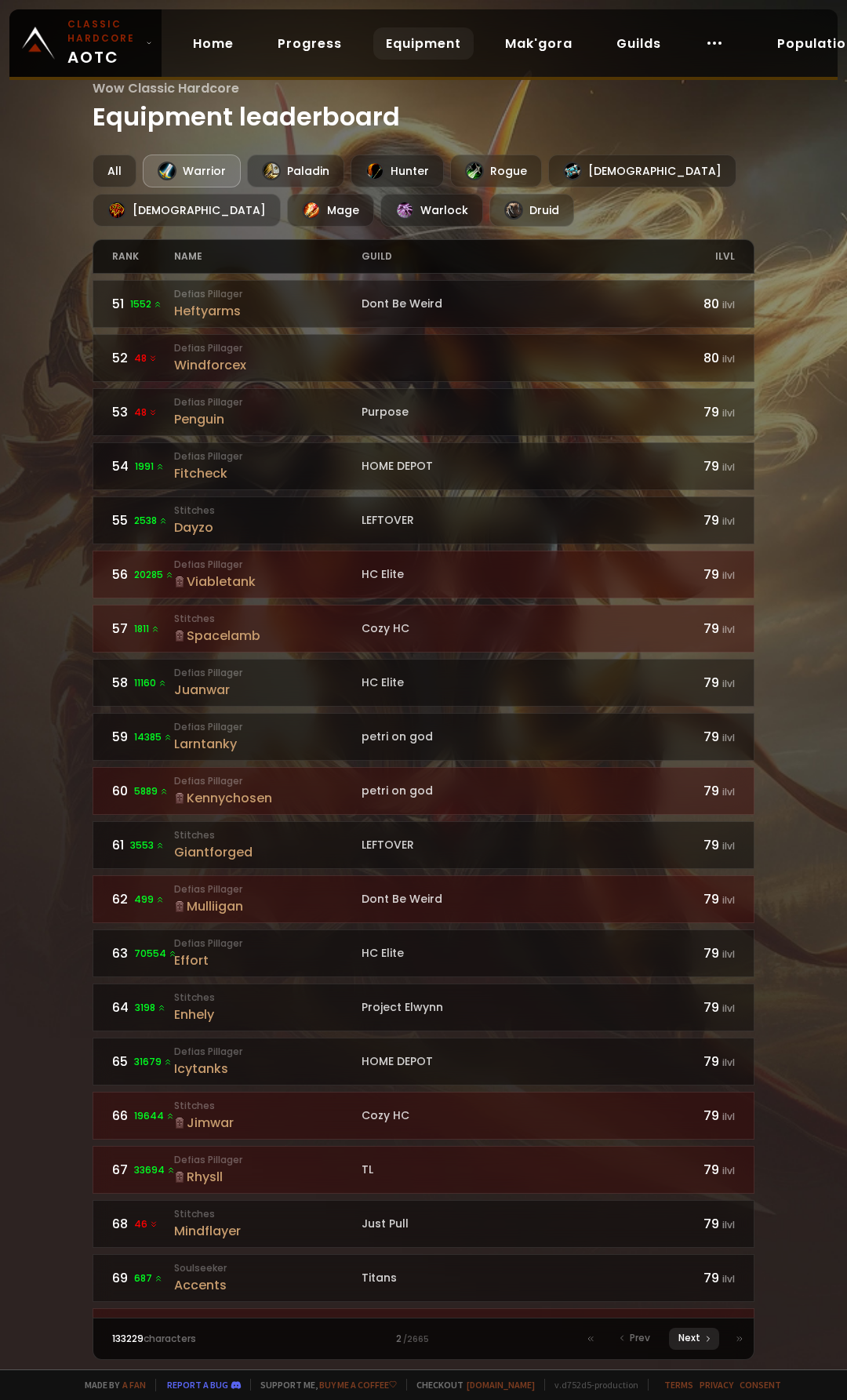
click at [702, 1344] on div "Next" at bounding box center [695, 1339] width 50 height 22
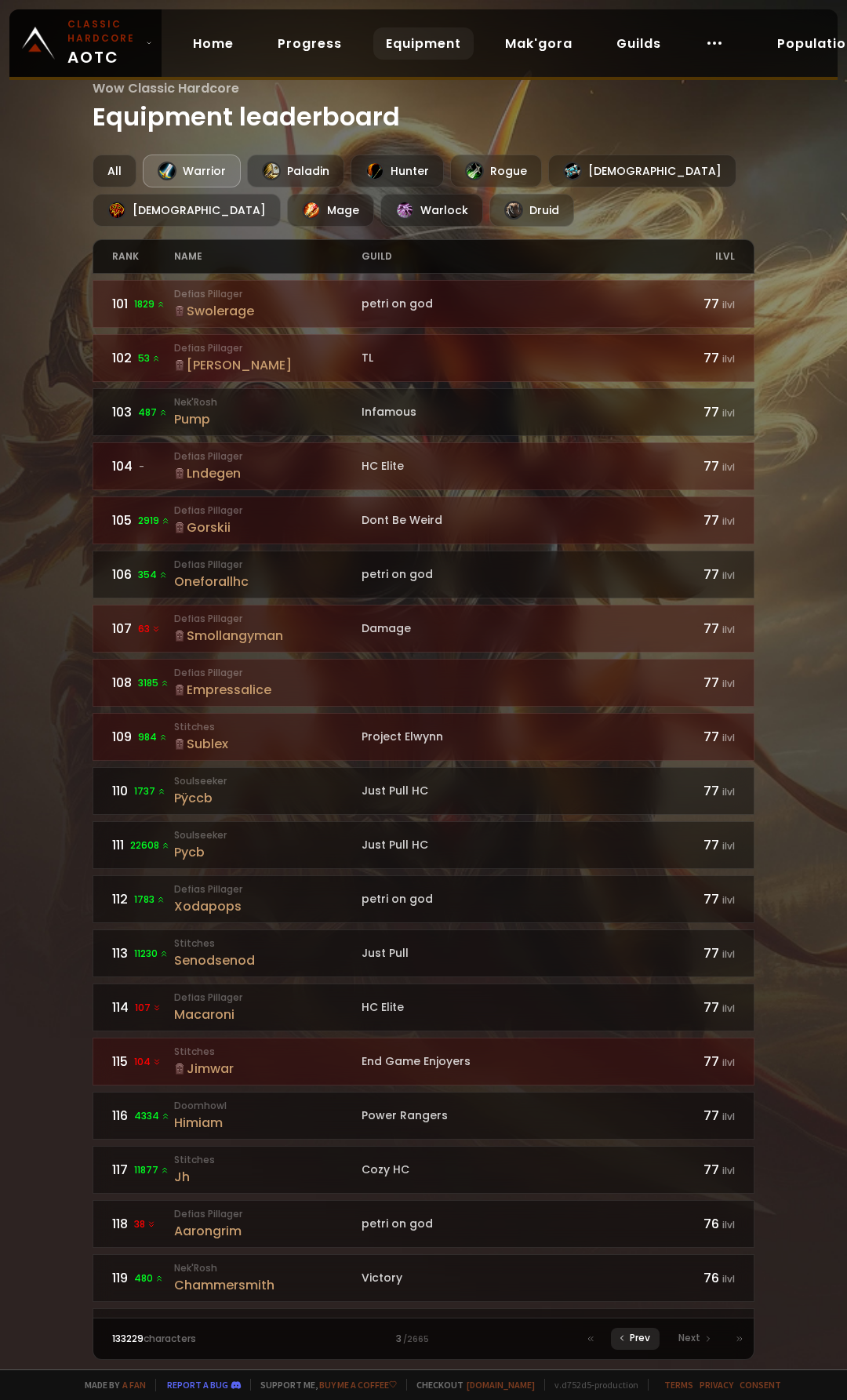
click at [626, 1332] on div "Prev" at bounding box center [635, 1339] width 48 height 22
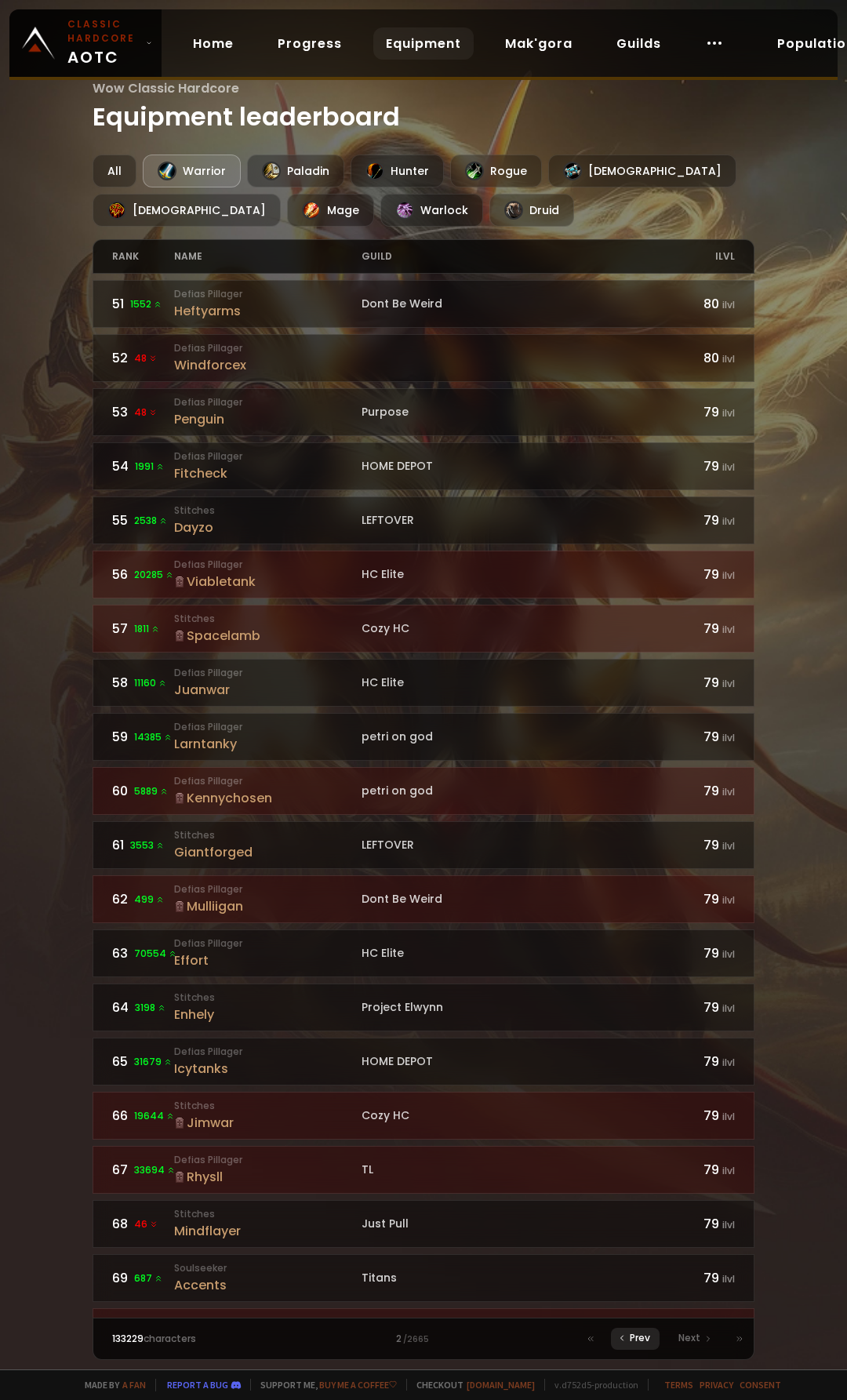
click at [638, 1334] on span "Prev" at bounding box center [640, 1338] width 21 height 14
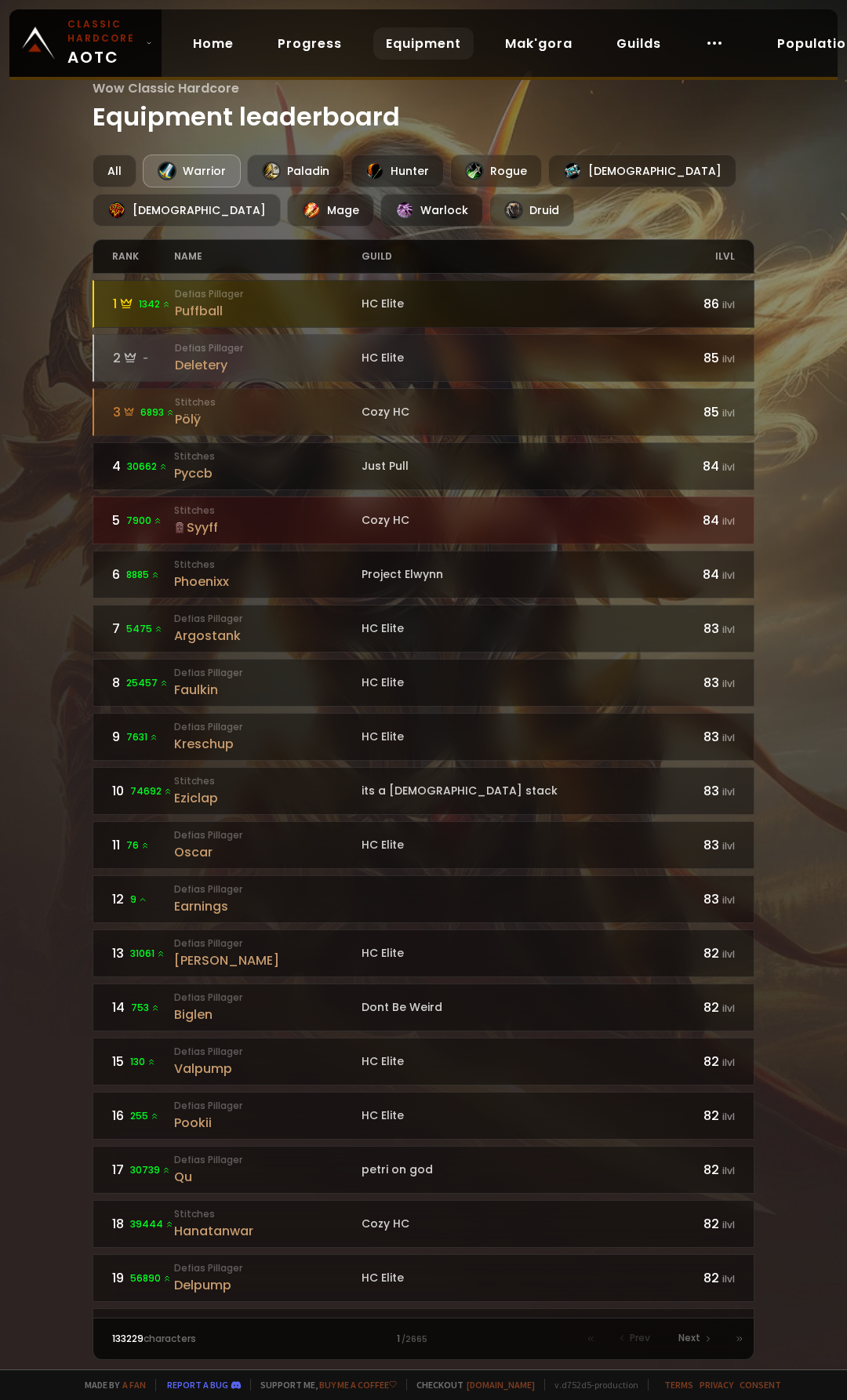
click at [206, 307] on div "Puffball" at bounding box center [268, 311] width 186 height 20
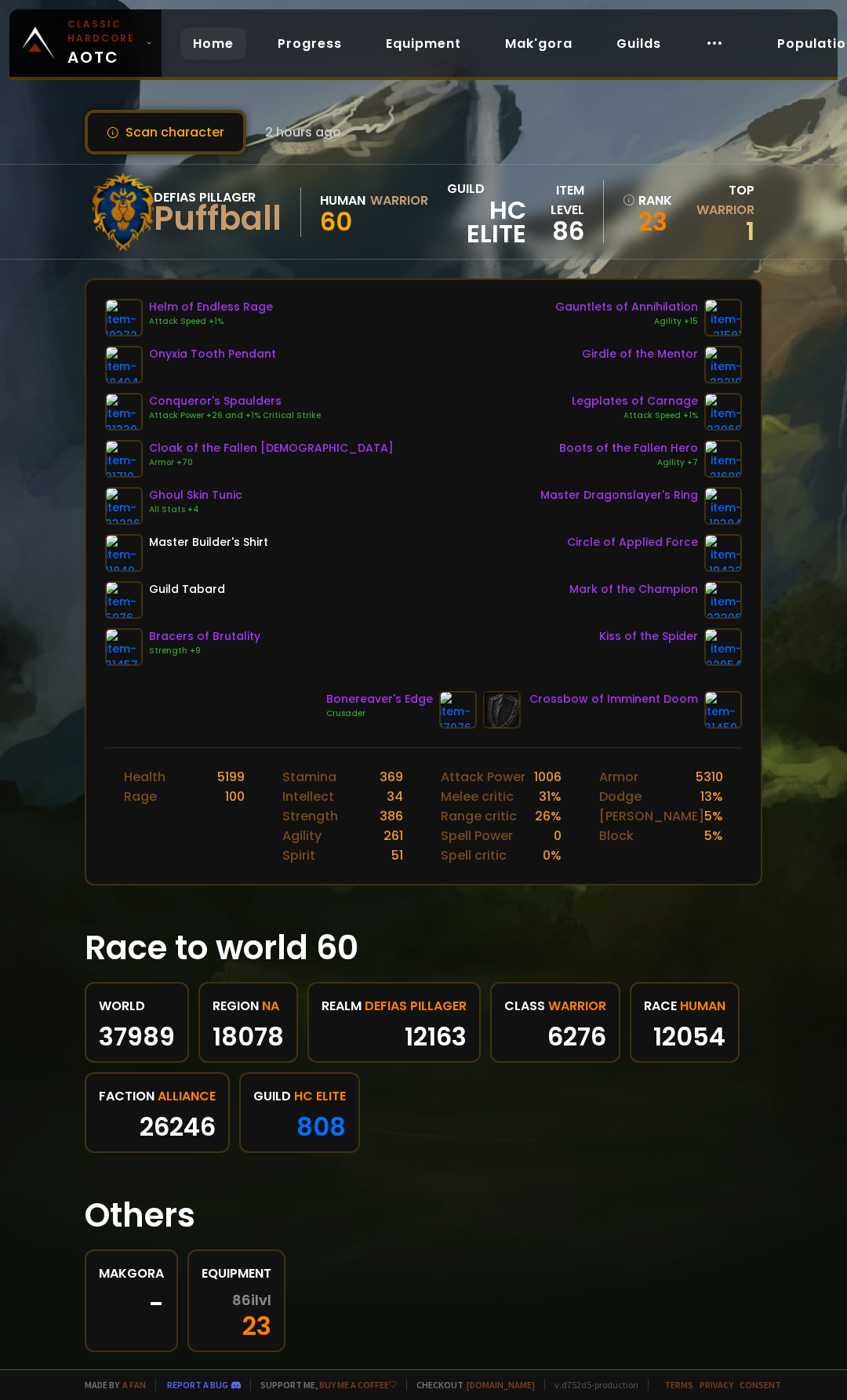
click at [211, 57] on link "Home" at bounding box center [213, 44] width 66 height 32
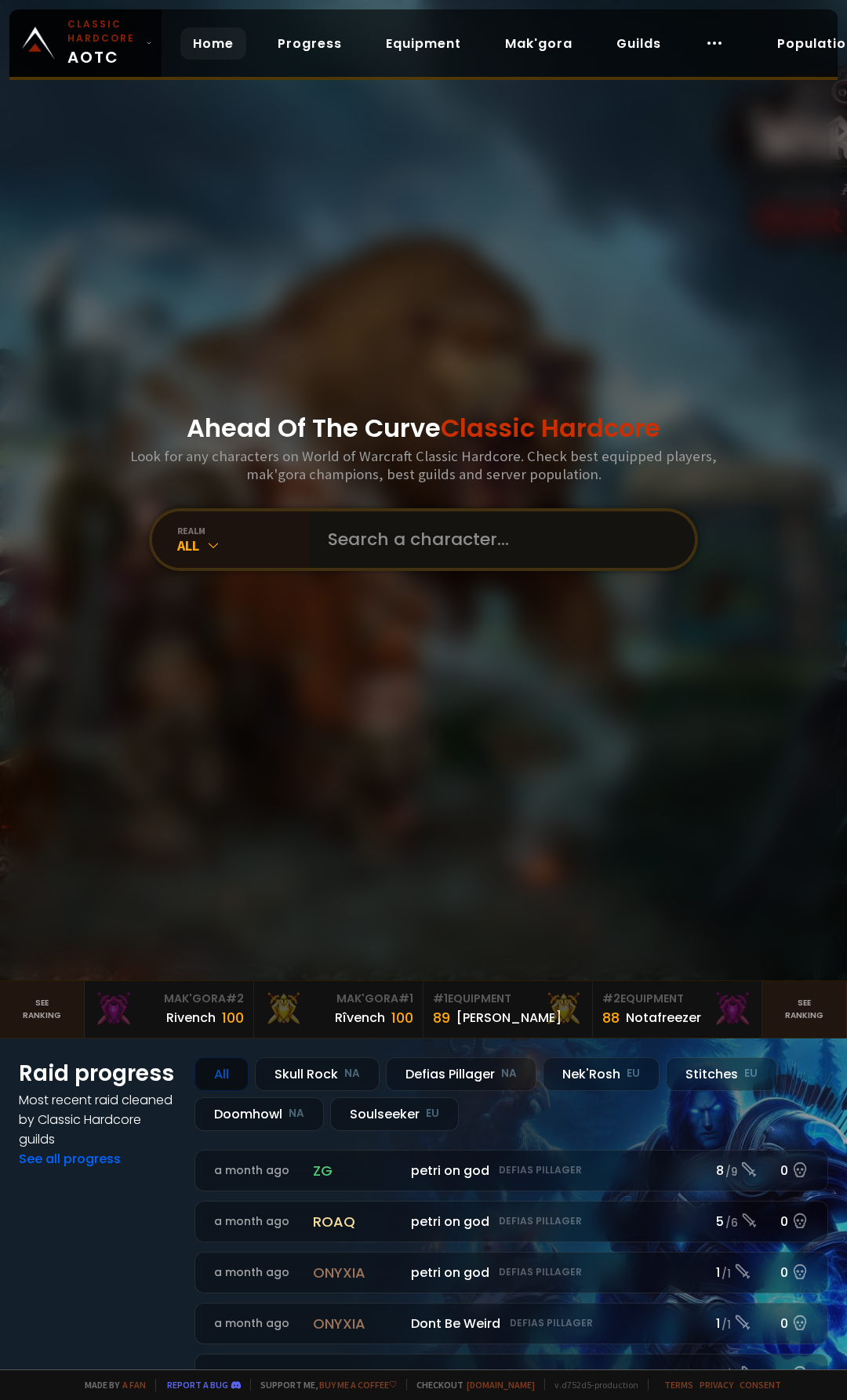
click at [419, 536] on input "text" at bounding box center [497, 540] width 358 height 56
click at [275, 546] on div "All" at bounding box center [243, 546] width 132 height 18
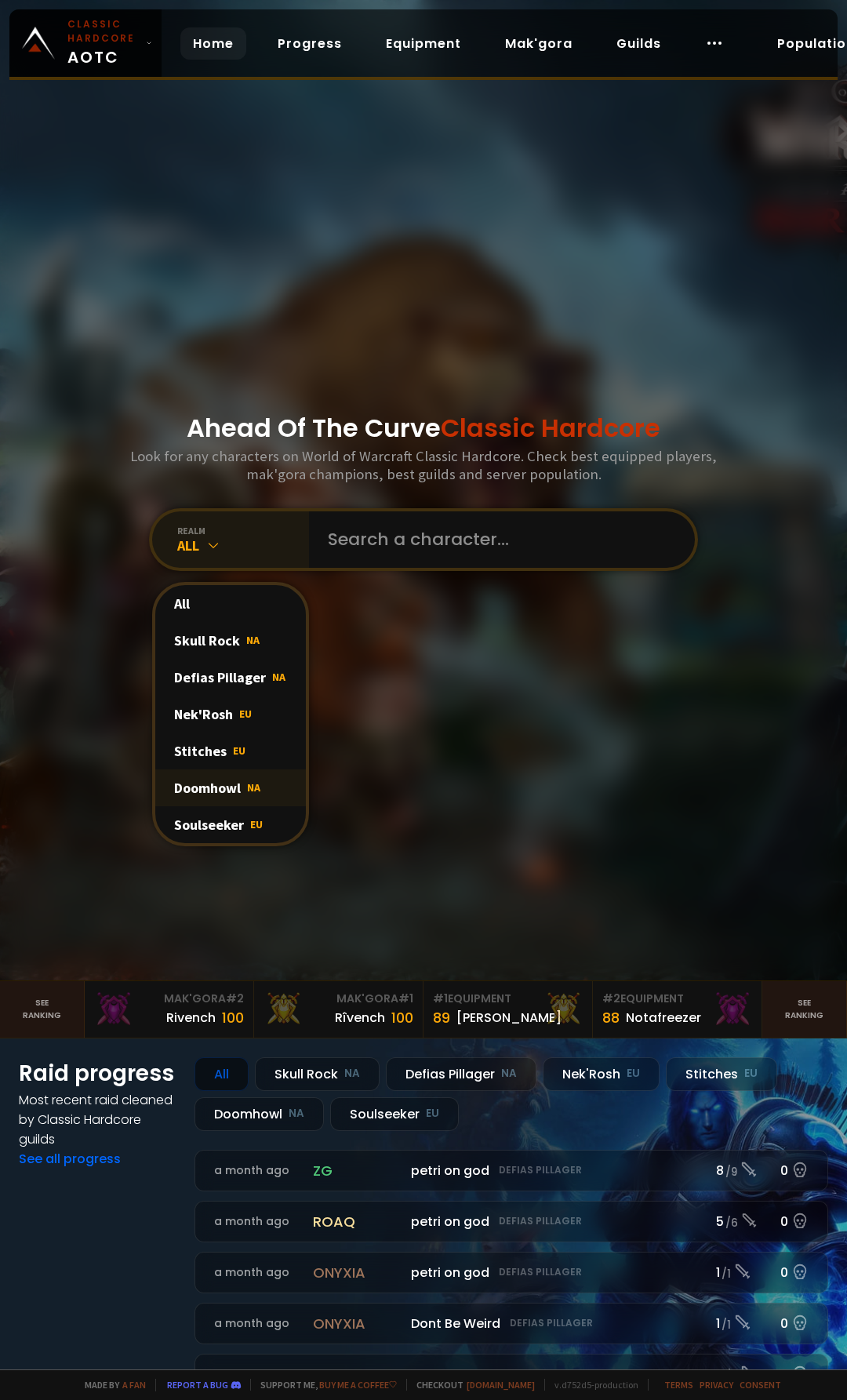
click at [223, 784] on div "Doomhowl NA" at bounding box center [230, 788] width 151 height 37
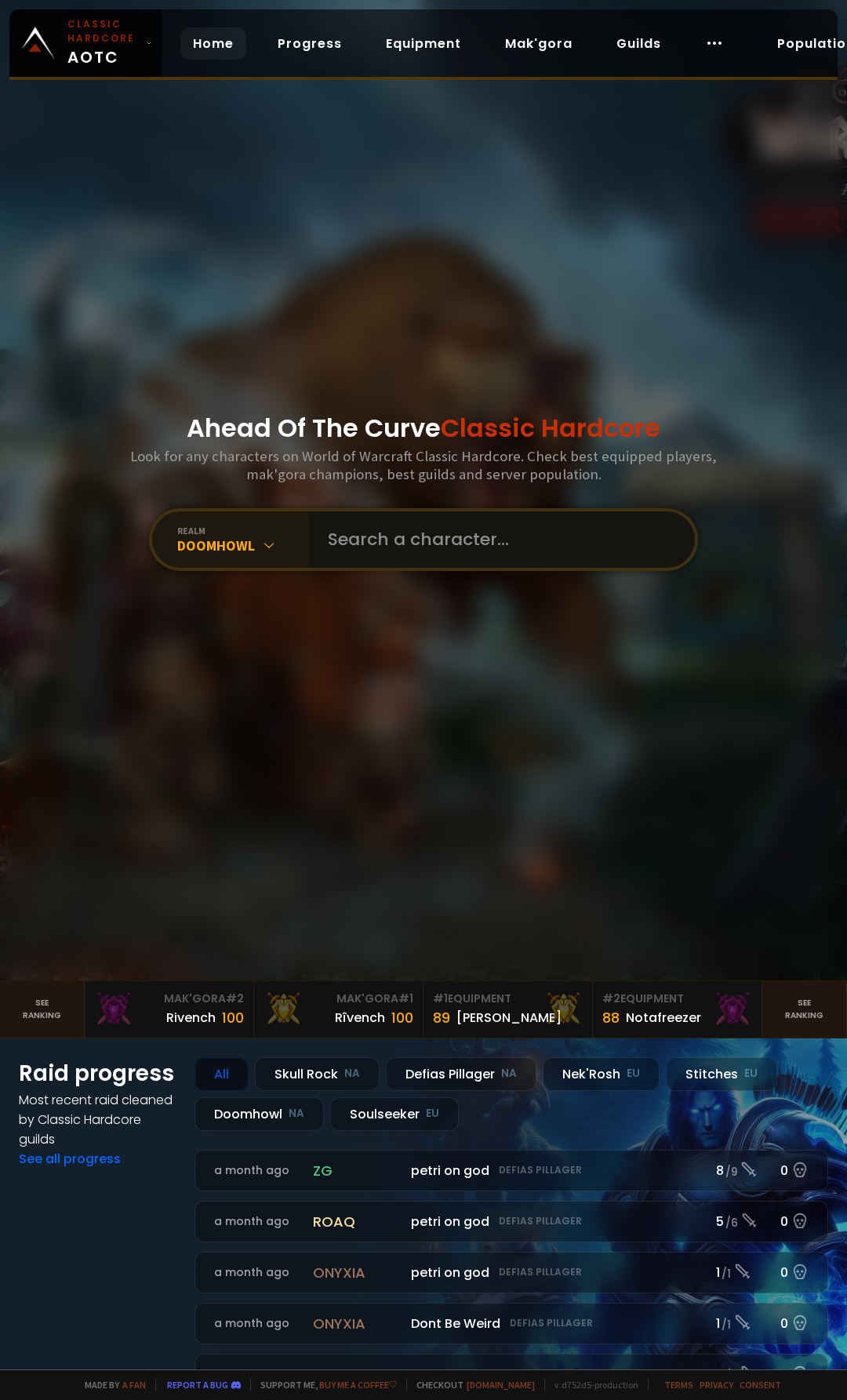
click at [394, 559] on input "text" at bounding box center [497, 540] width 358 height 56
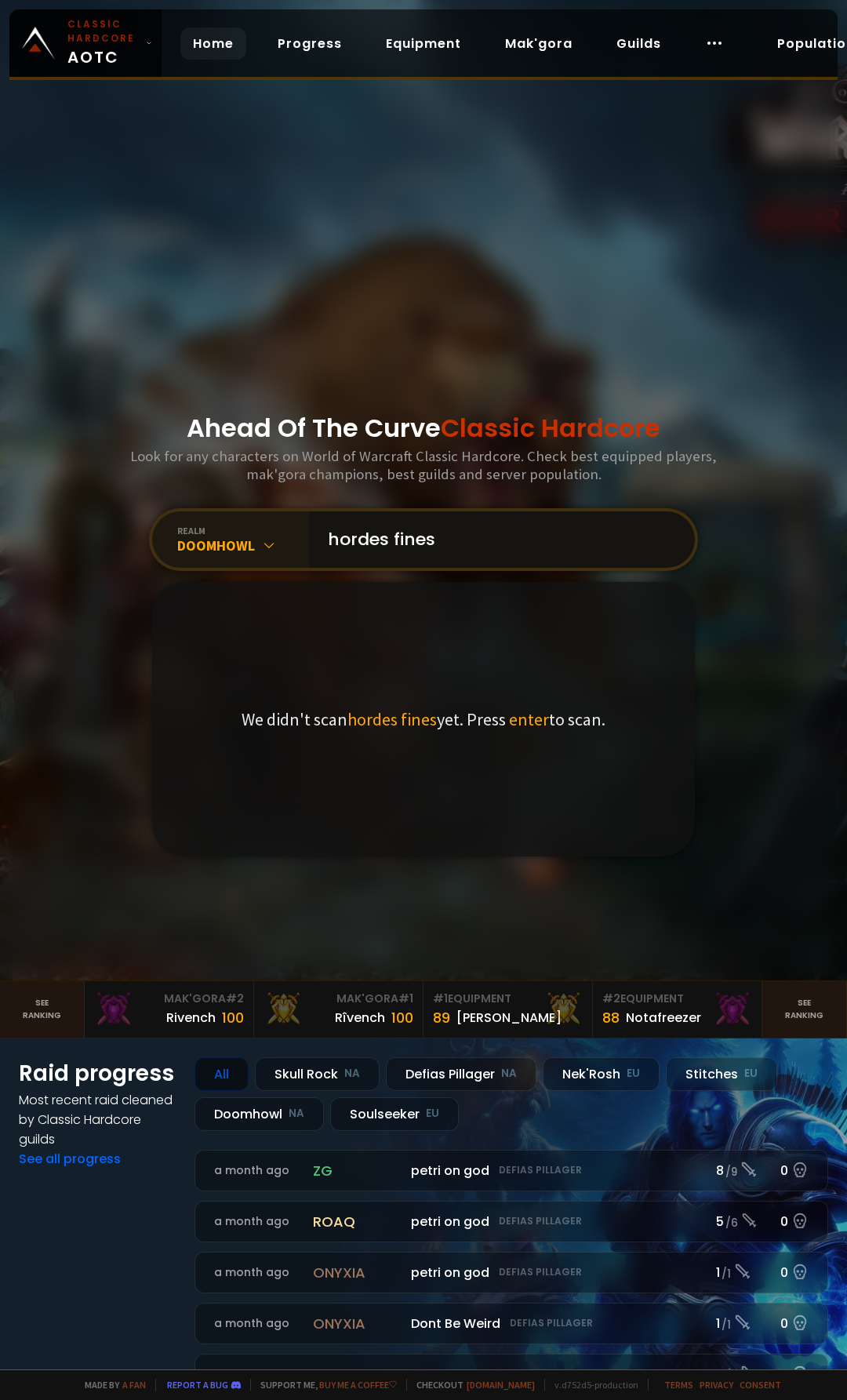
type input "hordes finest"
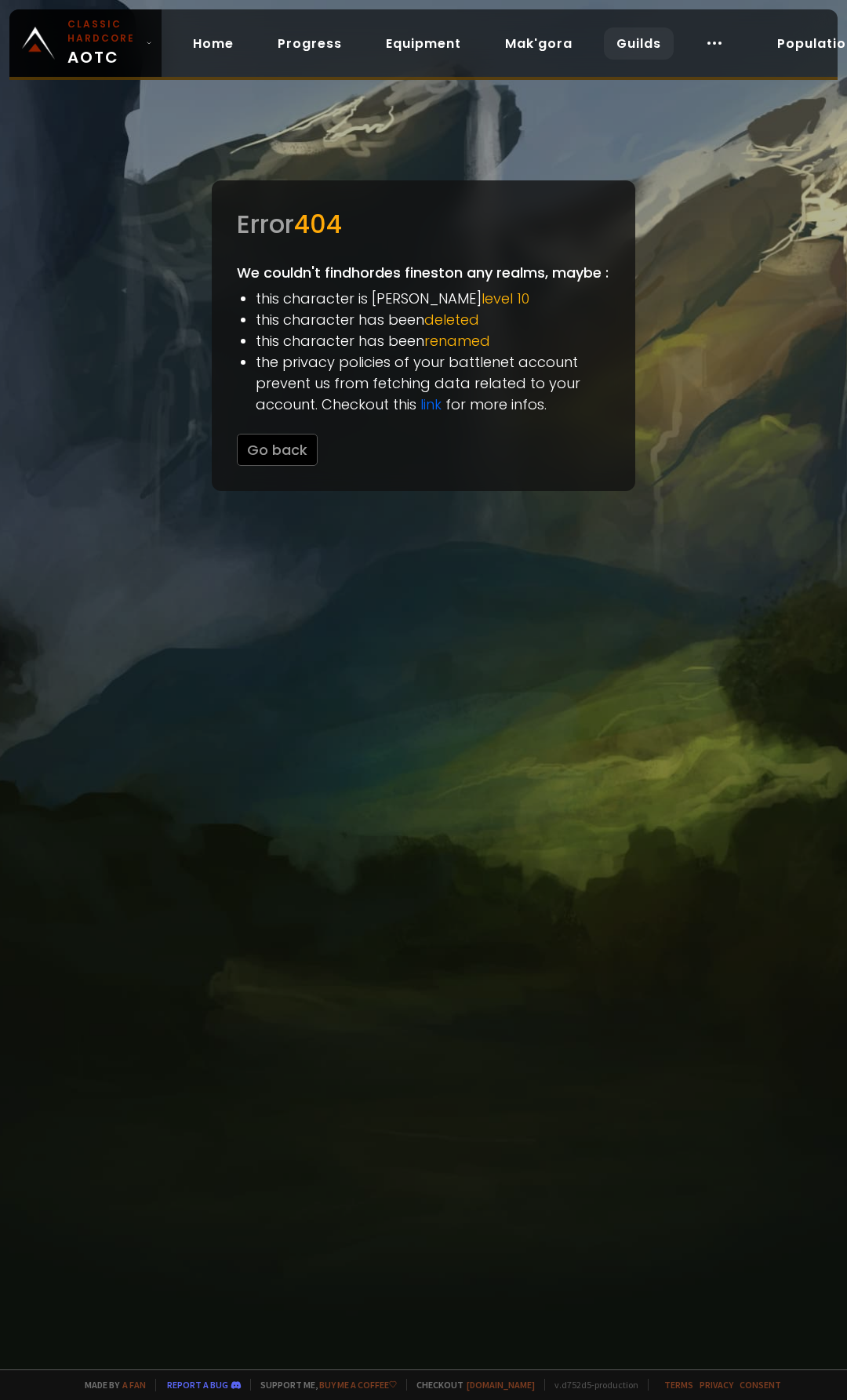
drag, startPoint x: 624, startPoint y: 45, endPoint x: 624, endPoint y: 54, distance: 9.0
click at [624, 45] on link "Guilds" at bounding box center [639, 44] width 70 height 32
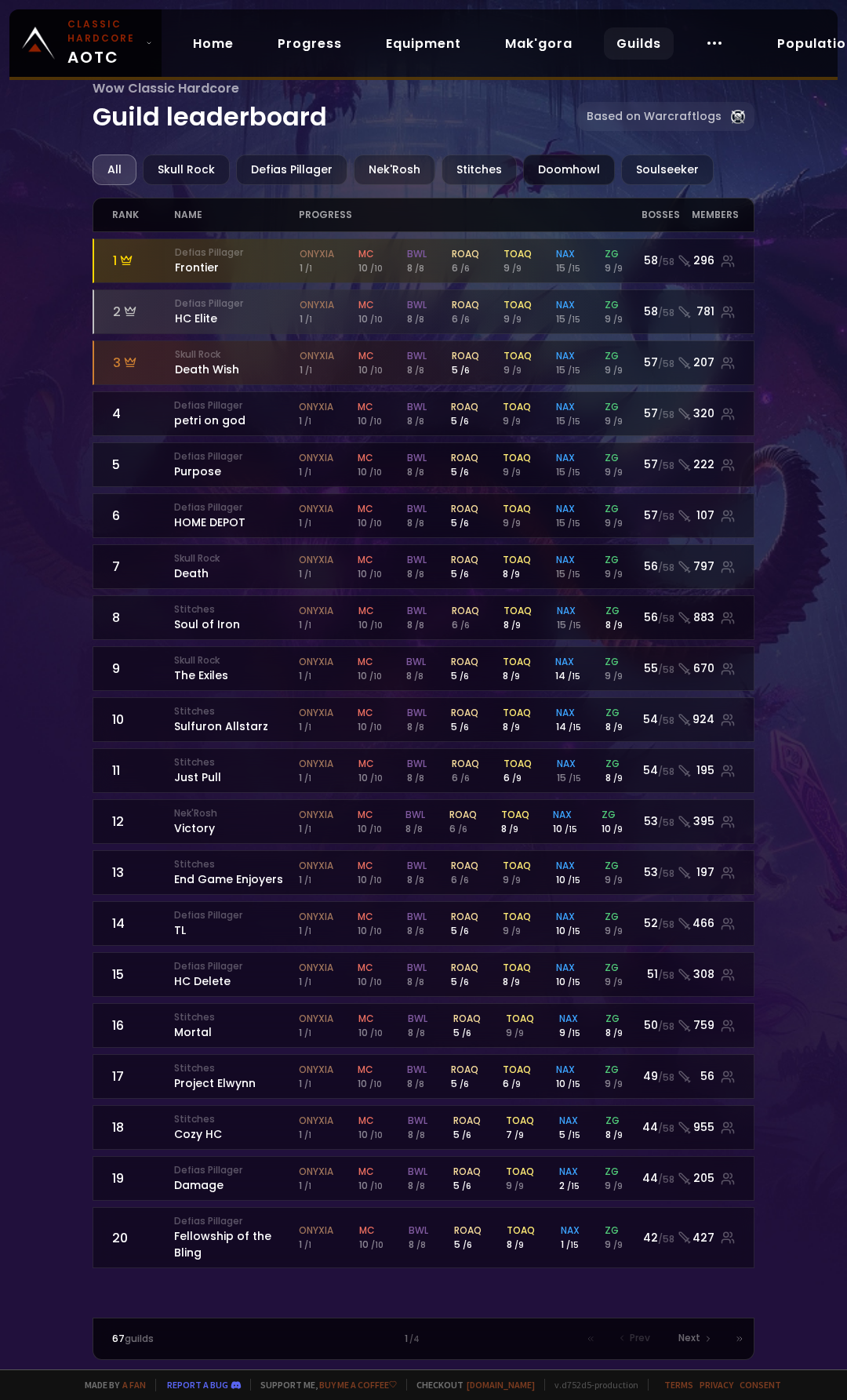
click at [583, 166] on div "Doomhowl" at bounding box center [569, 169] width 91 height 30
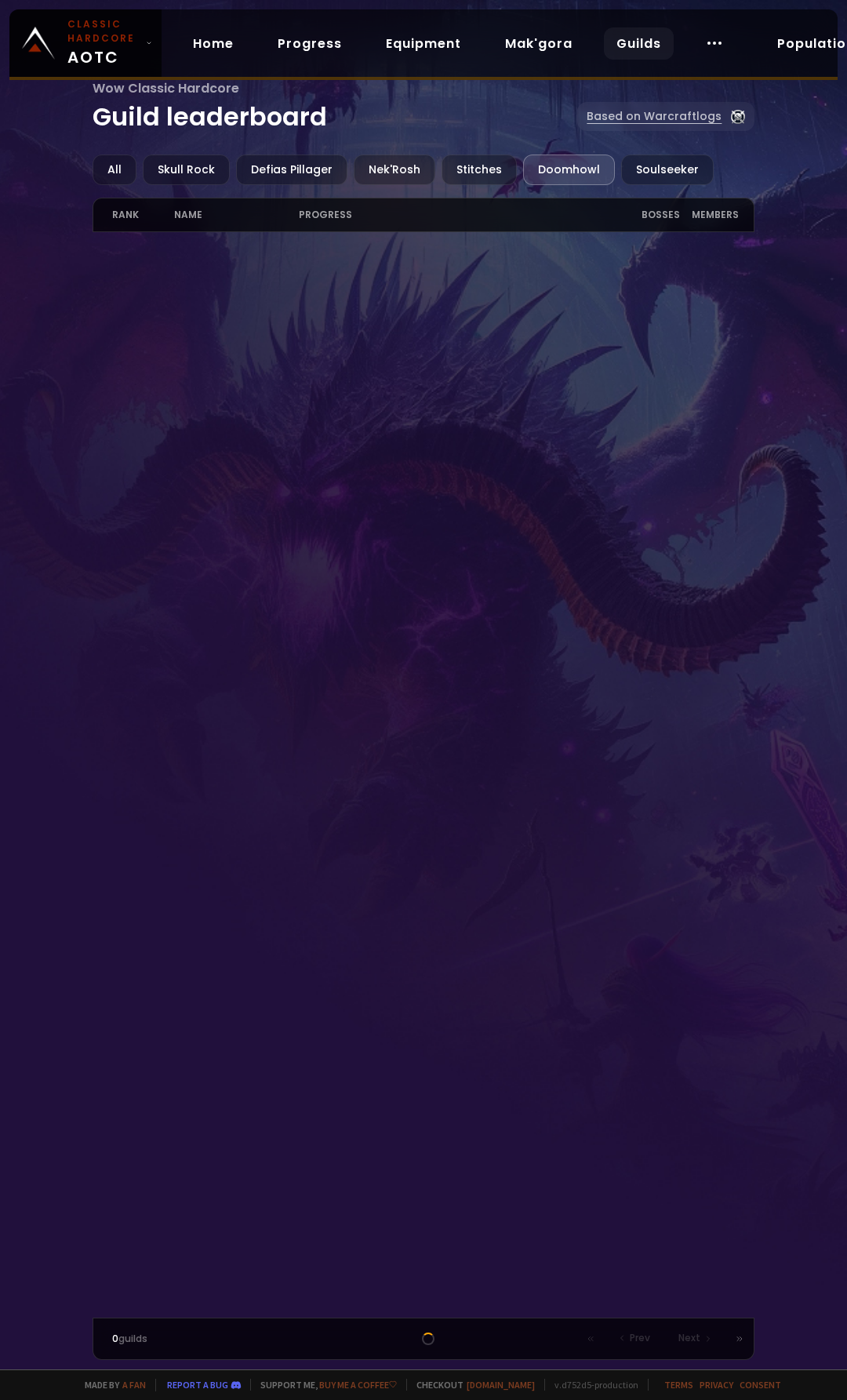
click at [654, 117] on link "Based on Warcraftlogs" at bounding box center [666, 117] width 177 height 29
